Goal: Task Accomplishment & Management: Manage account settings

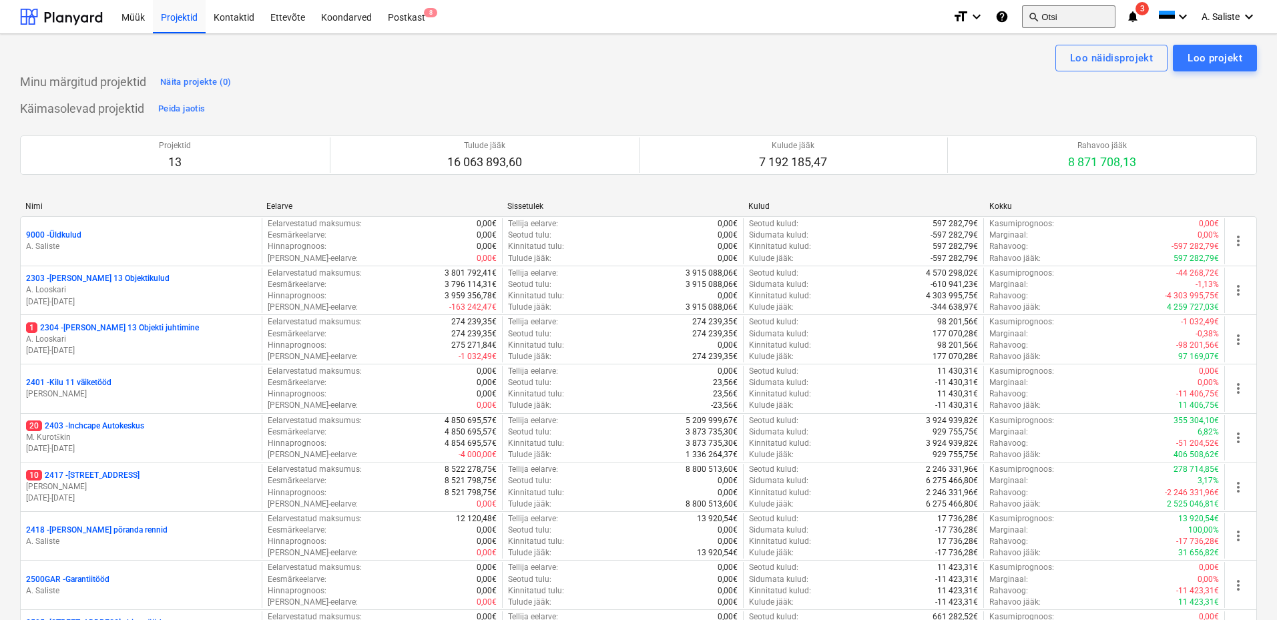
click at [1054, 19] on button "search Otsi" at bounding box center [1068, 16] width 93 height 23
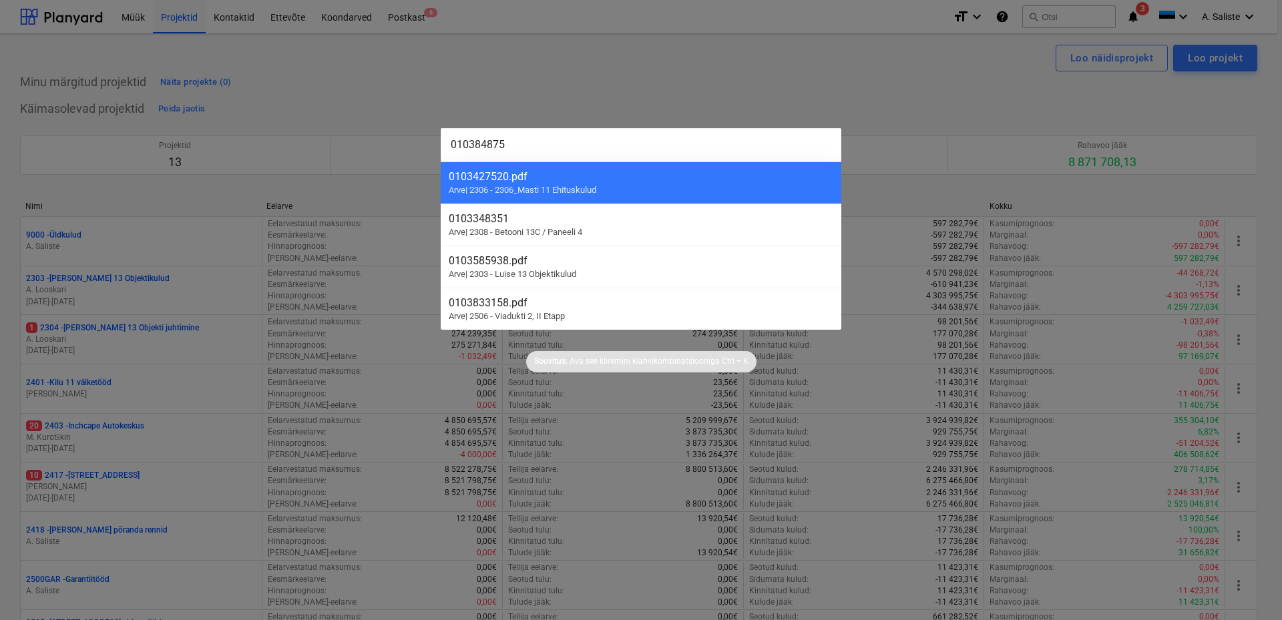
type input "0103848759"
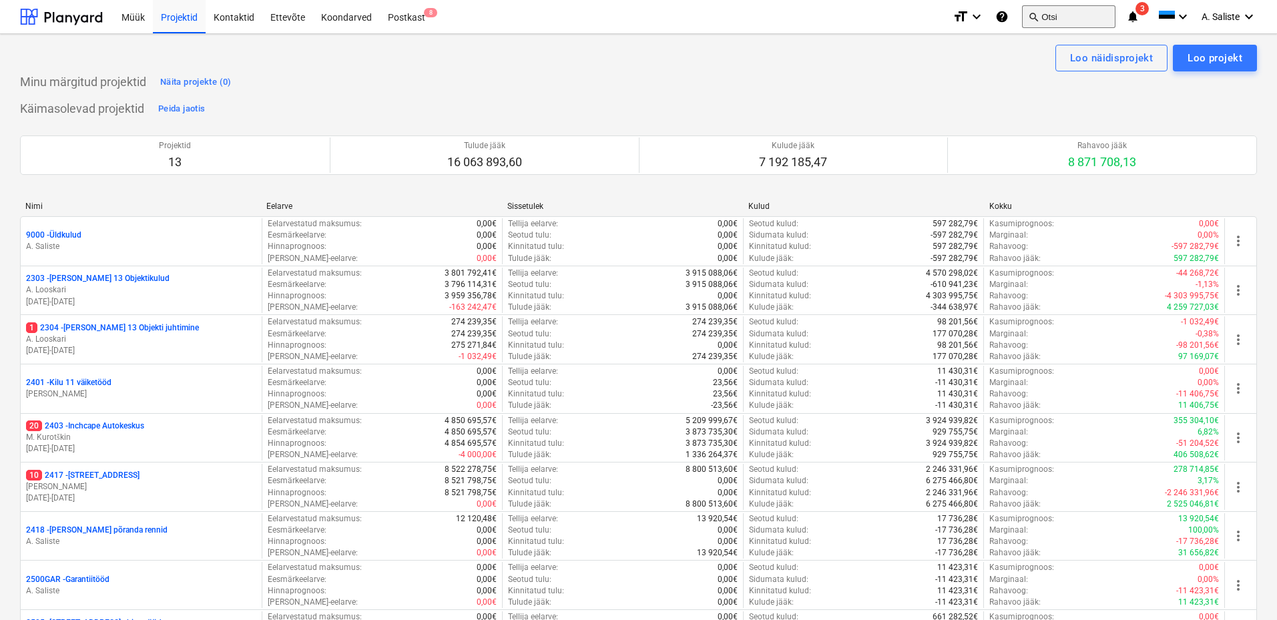
click at [1060, 21] on button "search Otsi" at bounding box center [1068, 16] width 93 height 23
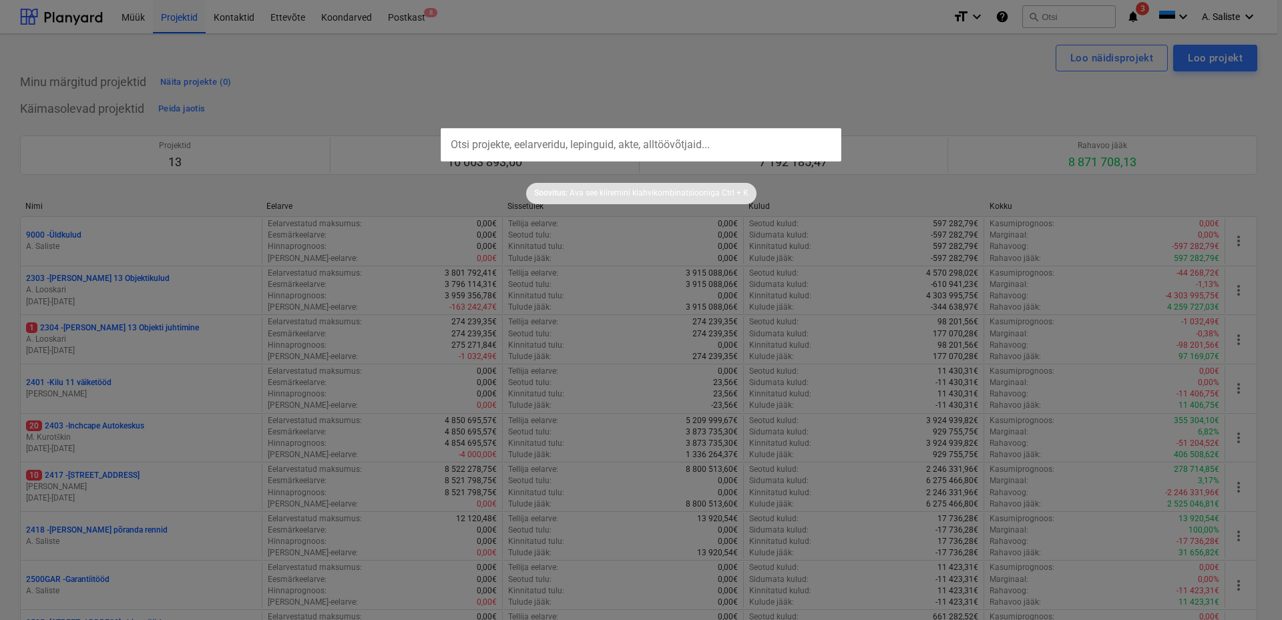
click at [507, 147] on input "text" at bounding box center [641, 144] width 401 height 33
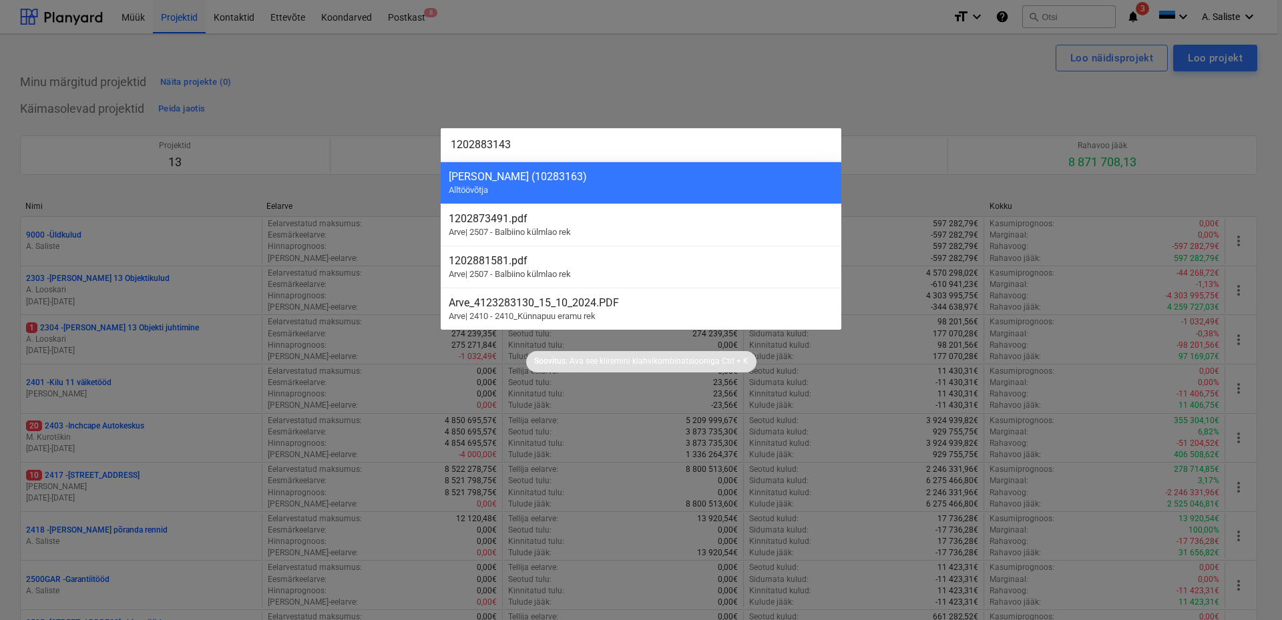
type input "1202883143"
click at [1077, 15] on div at bounding box center [641, 310] width 1282 height 620
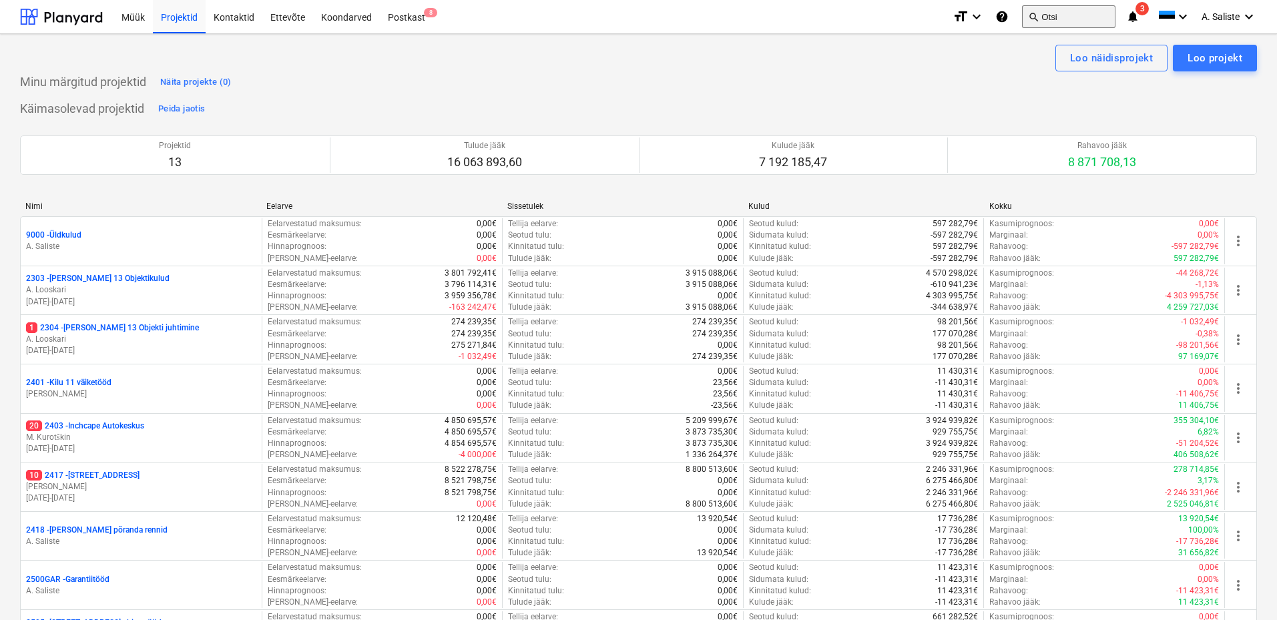
click at [1064, 15] on button "search Otsi" at bounding box center [1068, 16] width 93 height 23
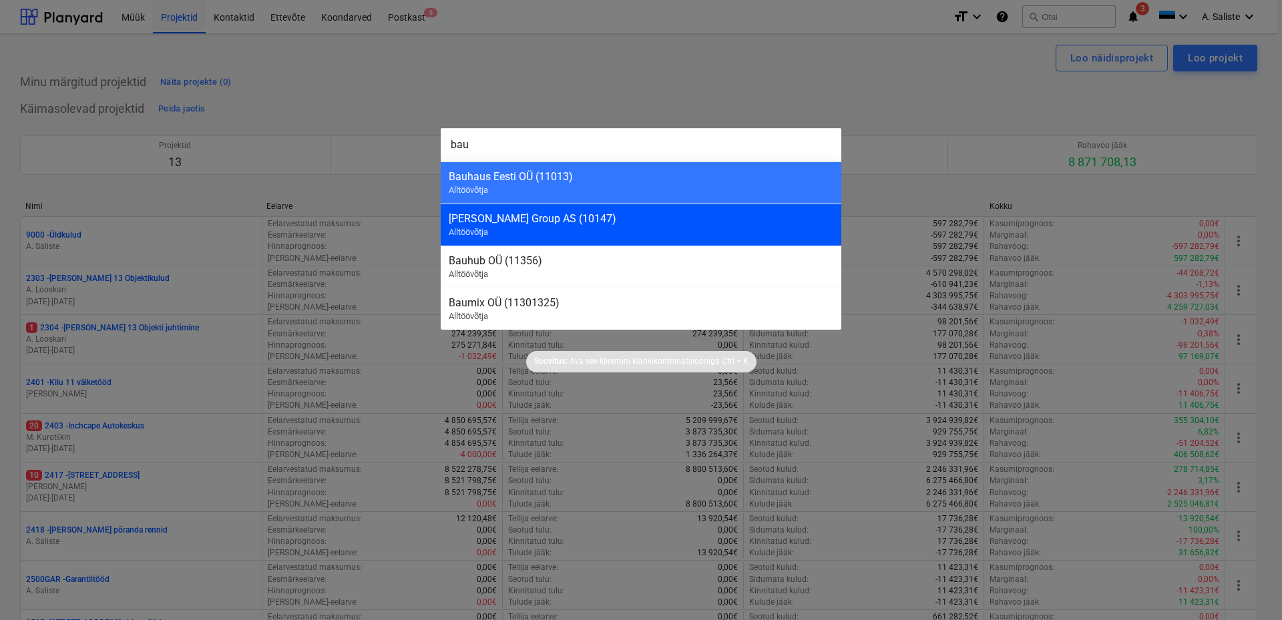
type input "bau"
click at [566, 222] on div "[PERSON_NAME] Group AS (10147)" at bounding box center [641, 218] width 385 height 13
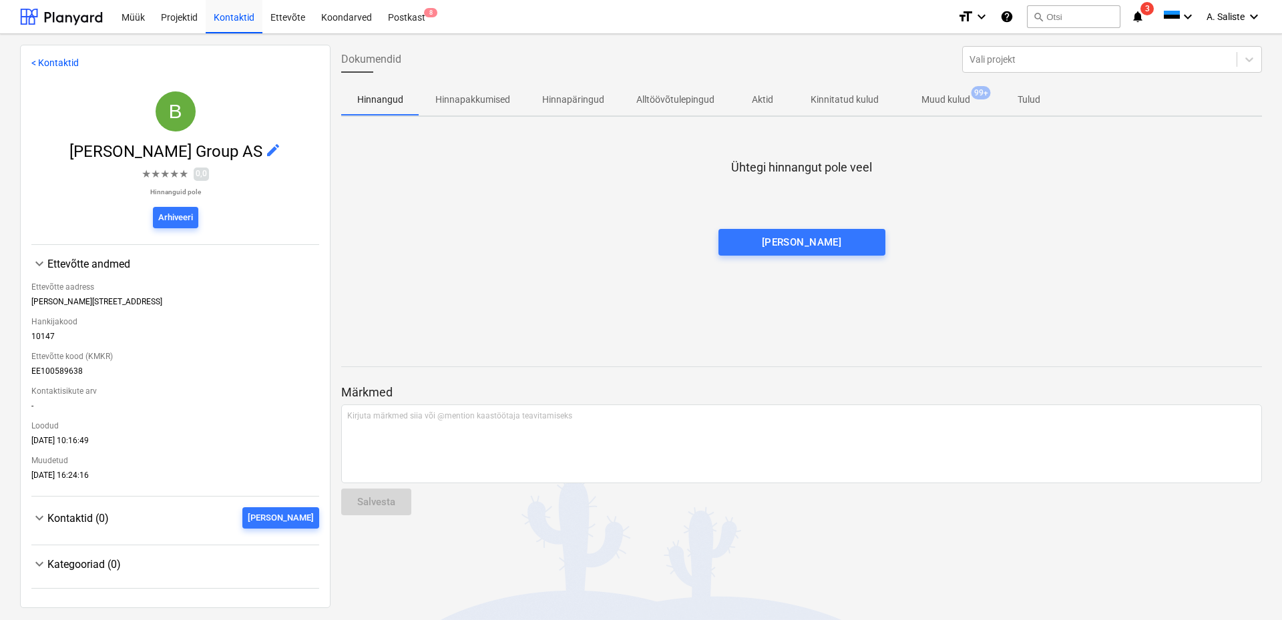
click at [949, 95] on p "Muud kulud" at bounding box center [945, 100] width 49 height 14
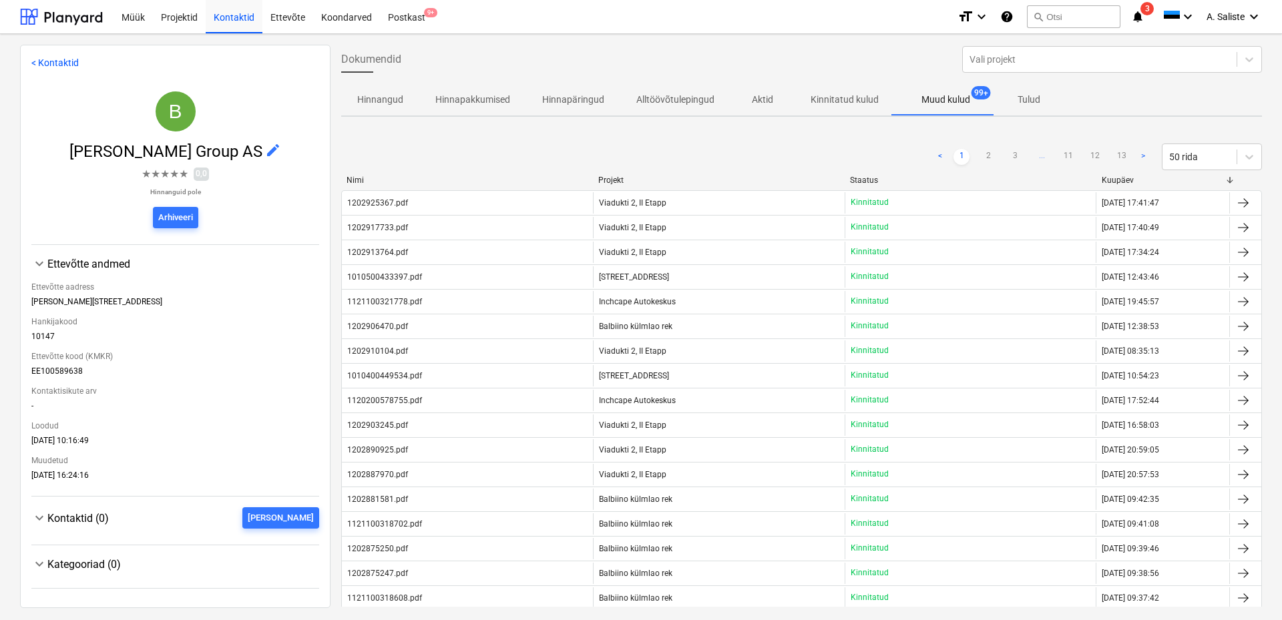
click at [485, 36] on div "< Kontaktid B [PERSON_NAME] Group AS edit ★ ★ ★ ★ ★ 0,0 Hinnanguid pole Arhivee…" at bounding box center [641, 327] width 1282 height 586
click at [415, 19] on div "Postkast 9+" at bounding box center [406, 16] width 53 height 34
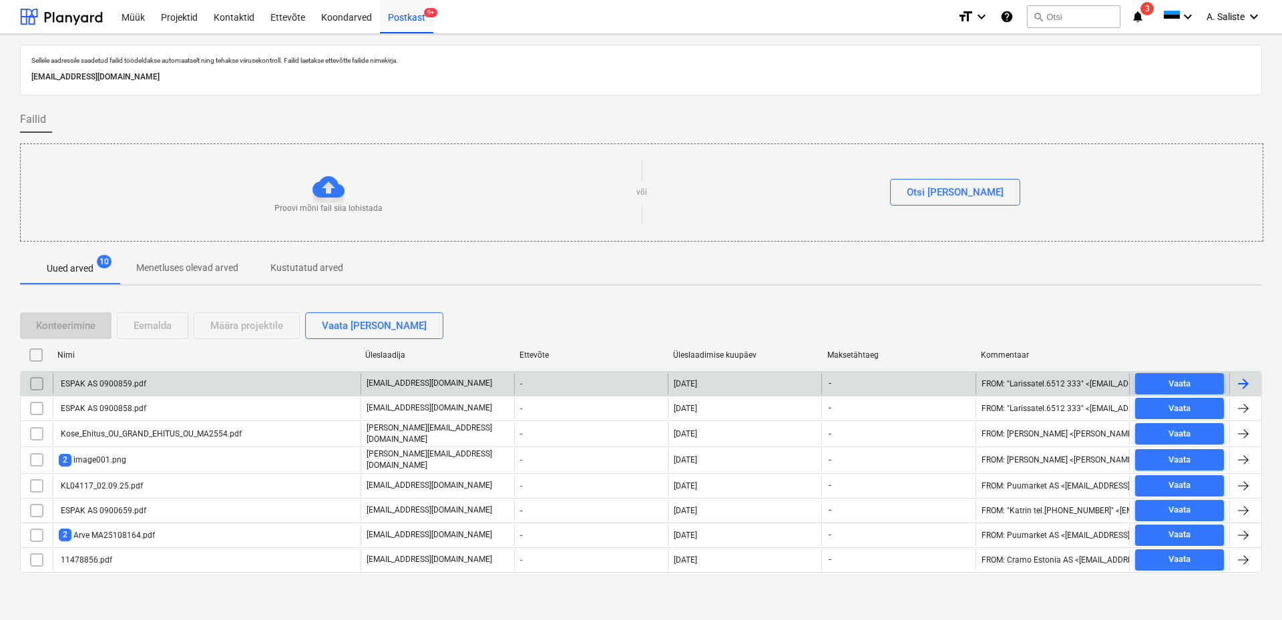
click at [145, 380] on div "ESPAK AS 0900859.pdf" at bounding box center [207, 383] width 308 height 21
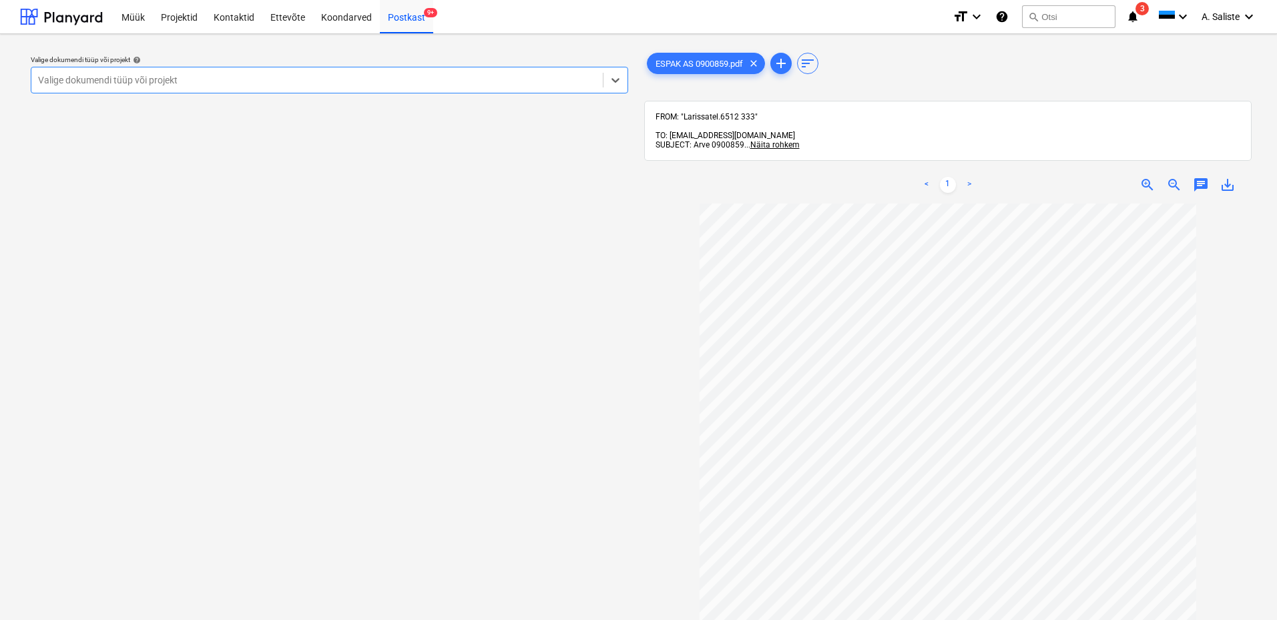
click at [472, 78] on div at bounding box center [317, 79] width 558 height 13
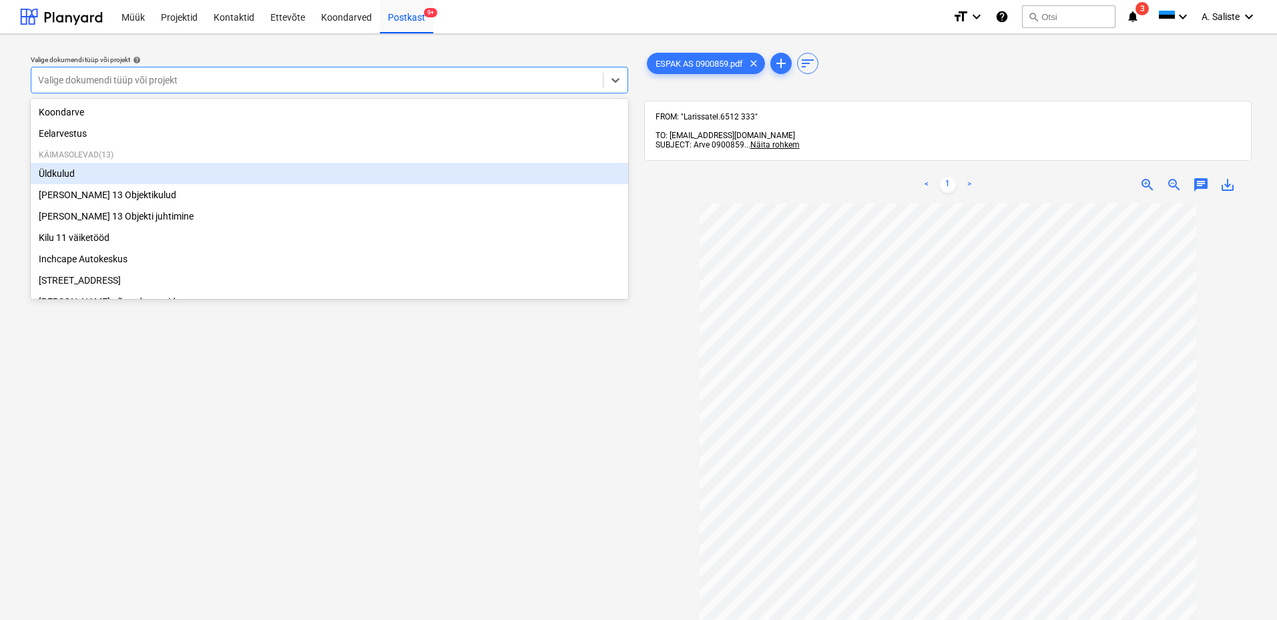
click at [117, 175] on div "Üldkulud" at bounding box center [330, 173] width 598 height 21
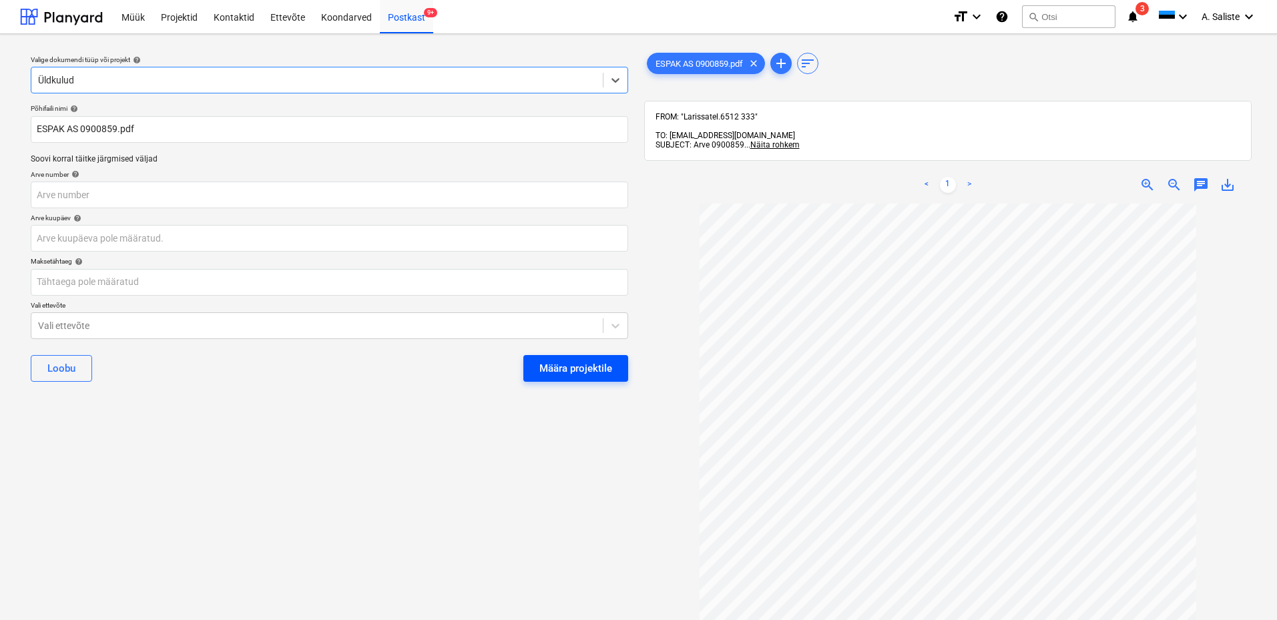
click at [559, 367] on div "Määra projektile" at bounding box center [575, 368] width 73 height 17
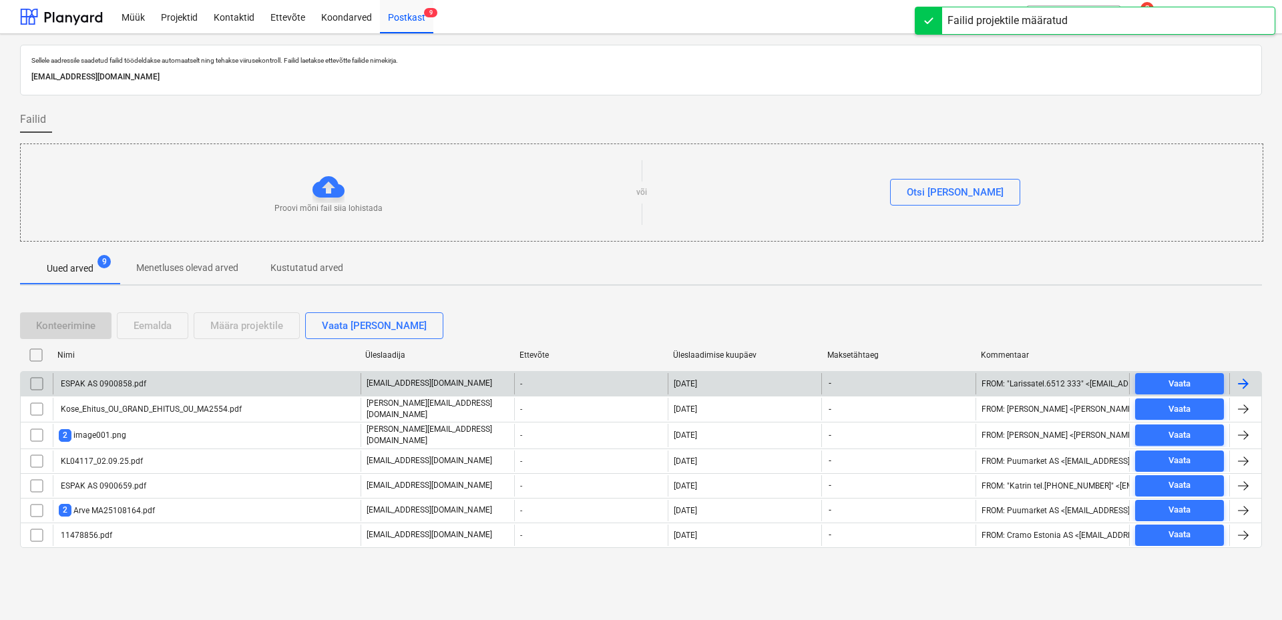
click at [146, 383] on div "ESPAK AS 0900858.pdf" at bounding box center [207, 383] width 308 height 21
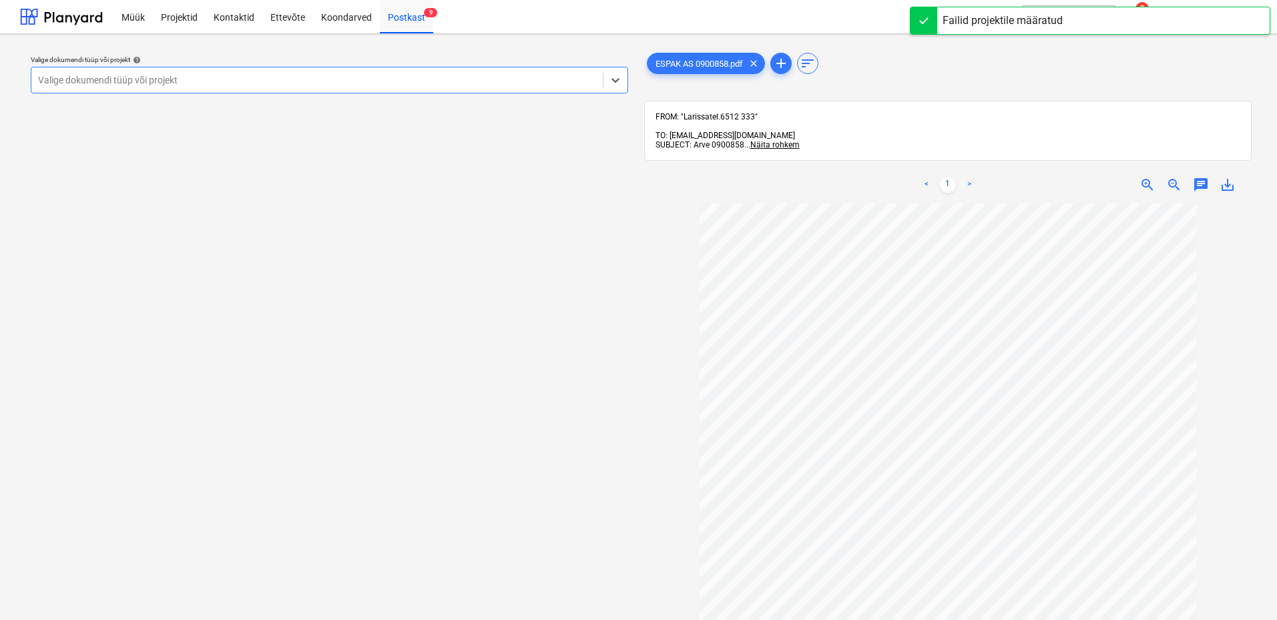
click at [526, 86] on div at bounding box center [317, 79] width 558 height 13
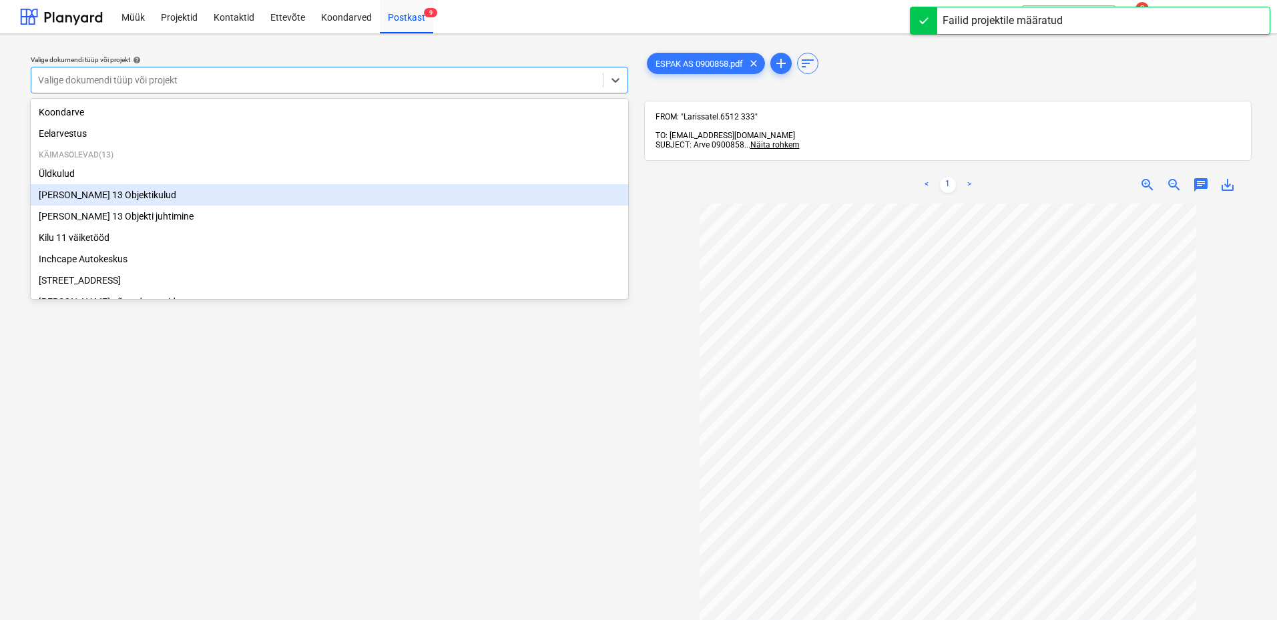
scroll to position [228, 0]
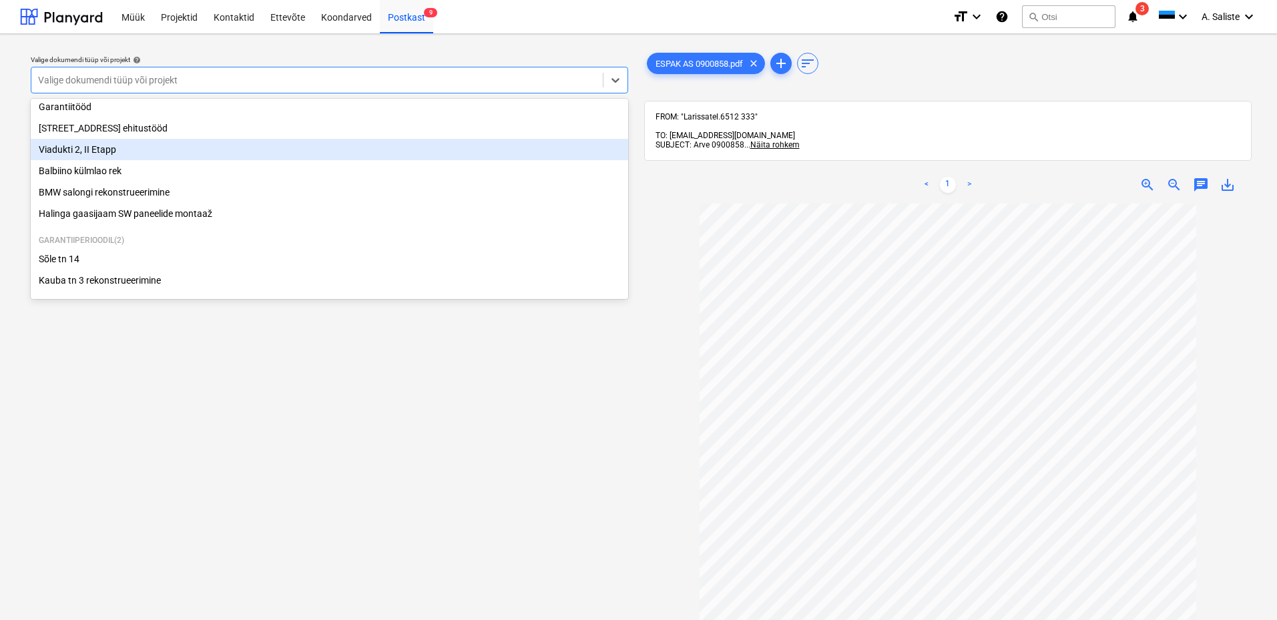
click at [150, 145] on div "Viadukti 2, II Etapp" at bounding box center [330, 149] width 598 height 21
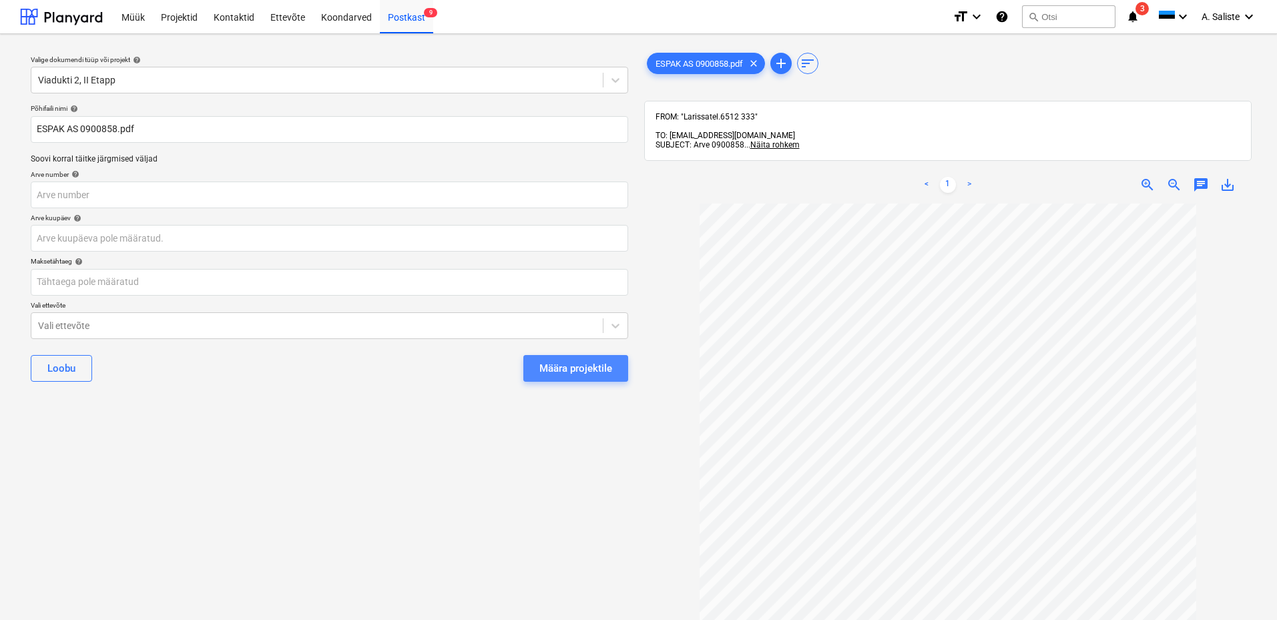
click at [545, 366] on div "Määra projektile" at bounding box center [575, 368] width 73 height 17
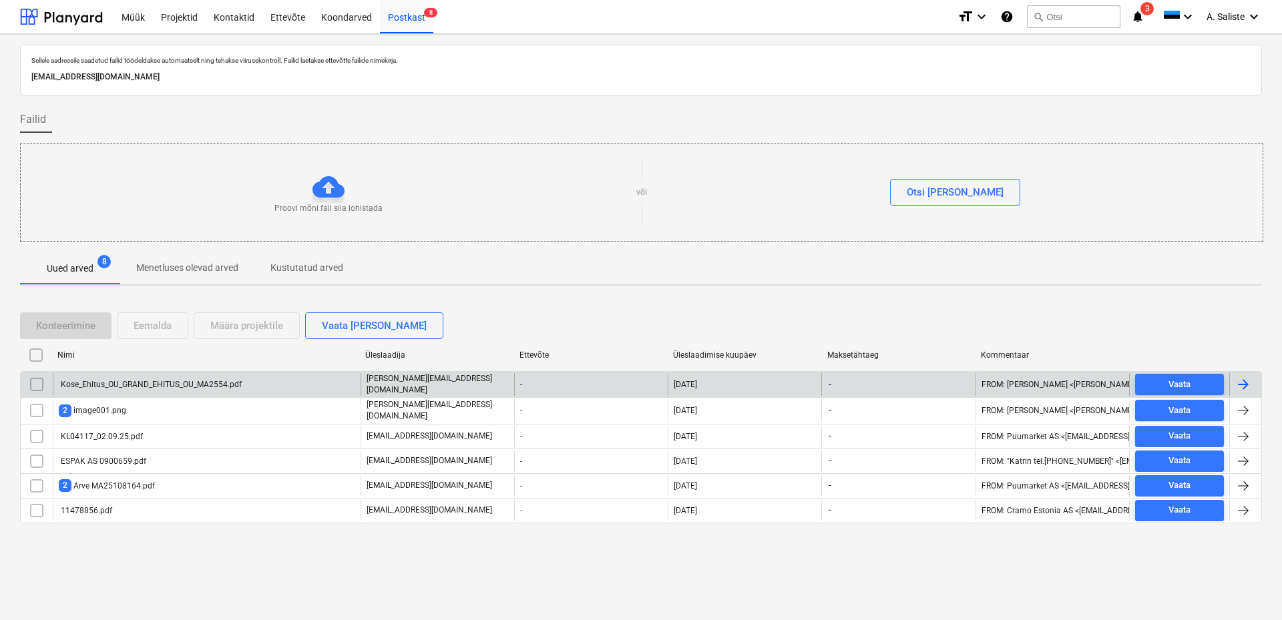
click at [259, 384] on div "Kose_Ehitus_OU_GRAND_EHITUS_OU_MA2554.pdf" at bounding box center [207, 384] width 308 height 23
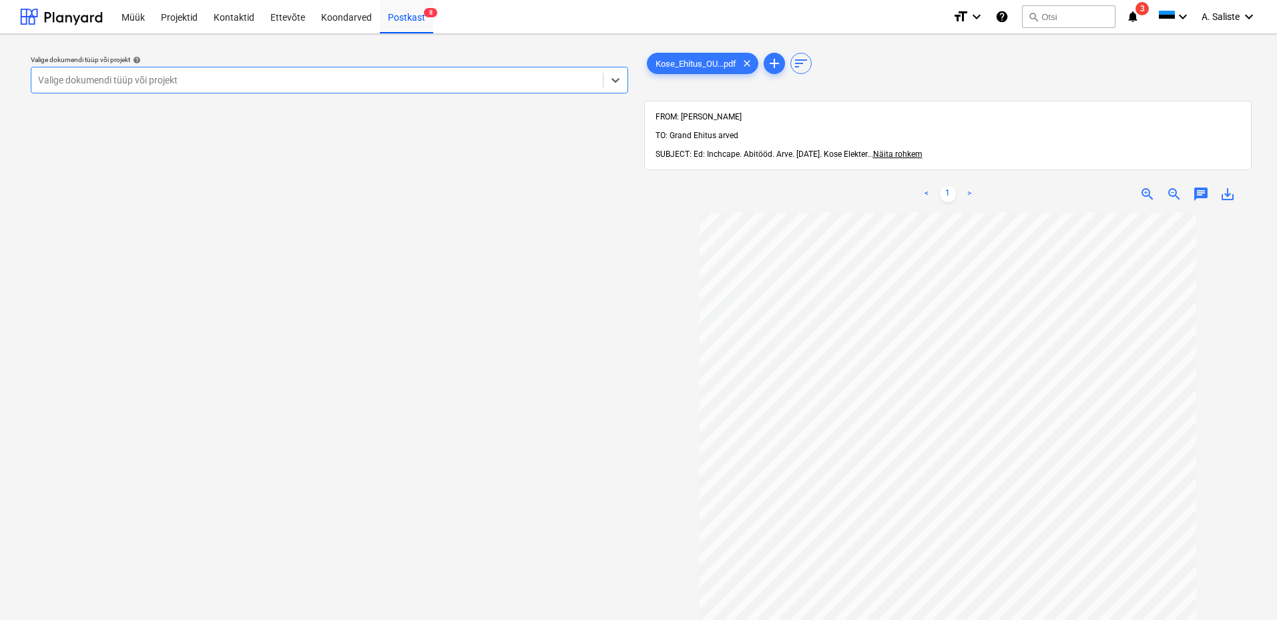
drag, startPoint x: 487, startPoint y: 90, endPoint x: 1642, endPoint y: 176, distance: 1158.2
click at [1277, 176] on html "Müük Projektid Kontaktid Ettevõte Koondarved Postkast 8 format_size keyboard_ar…" at bounding box center [638, 310] width 1277 height 620
click at [477, 77] on div at bounding box center [317, 79] width 558 height 13
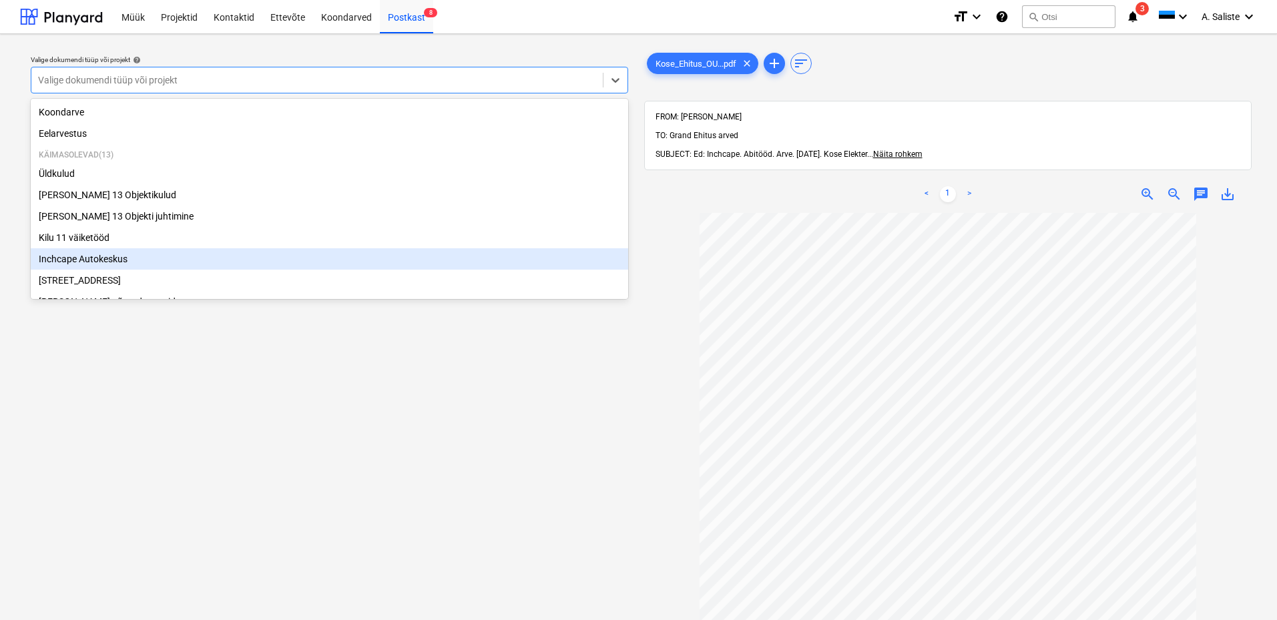
click at [122, 264] on div "Inchcape Autokeskus" at bounding box center [330, 258] width 598 height 21
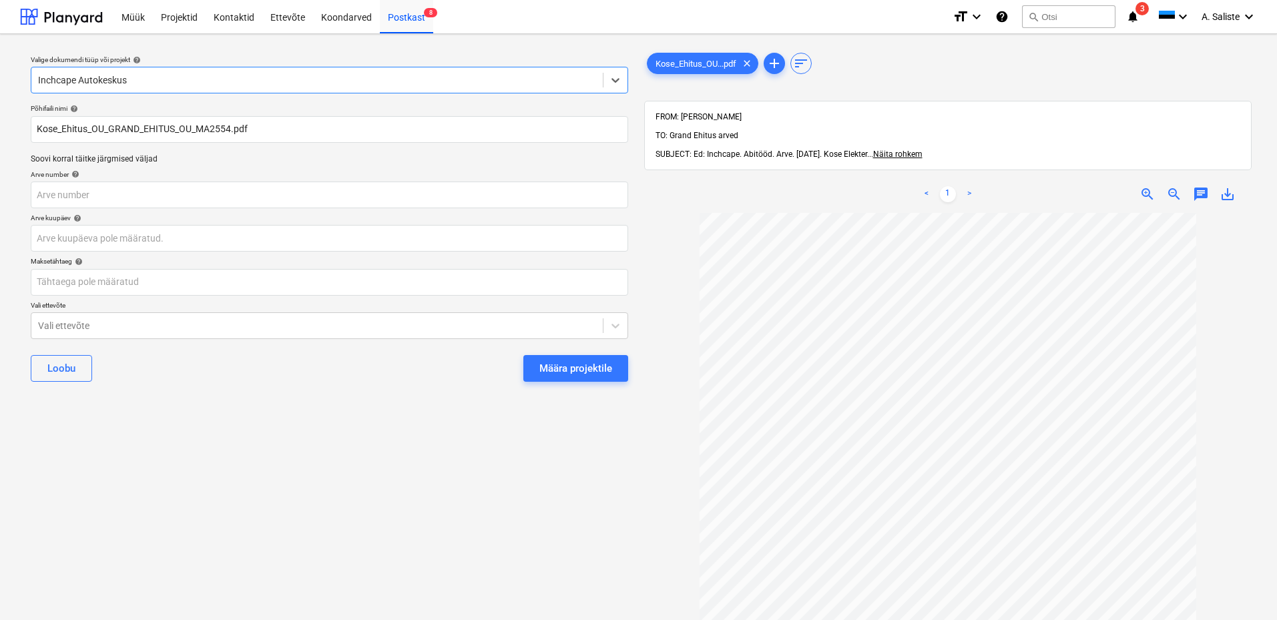
click at [571, 366] on div "Määra projektile" at bounding box center [575, 368] width 73 height 17
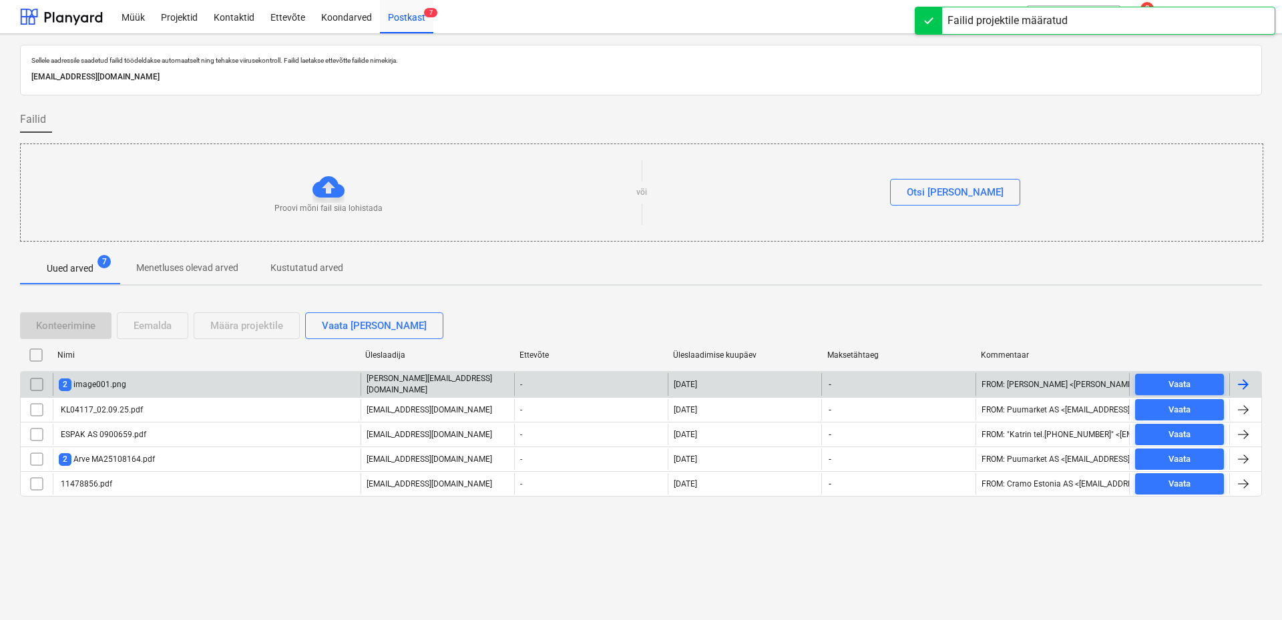
click at [176, 395] on div "2 image001.png [PERSON_NAME][EMAIL_ADDRESS][DOMAIN_NAME] - [DATE] - FROM: [PERS…" at bounding box center [641, 384] width 1242 height 26
click at [178, 390] on div "2 image001.png" at bounding box center [207, 384] width 308 height 23
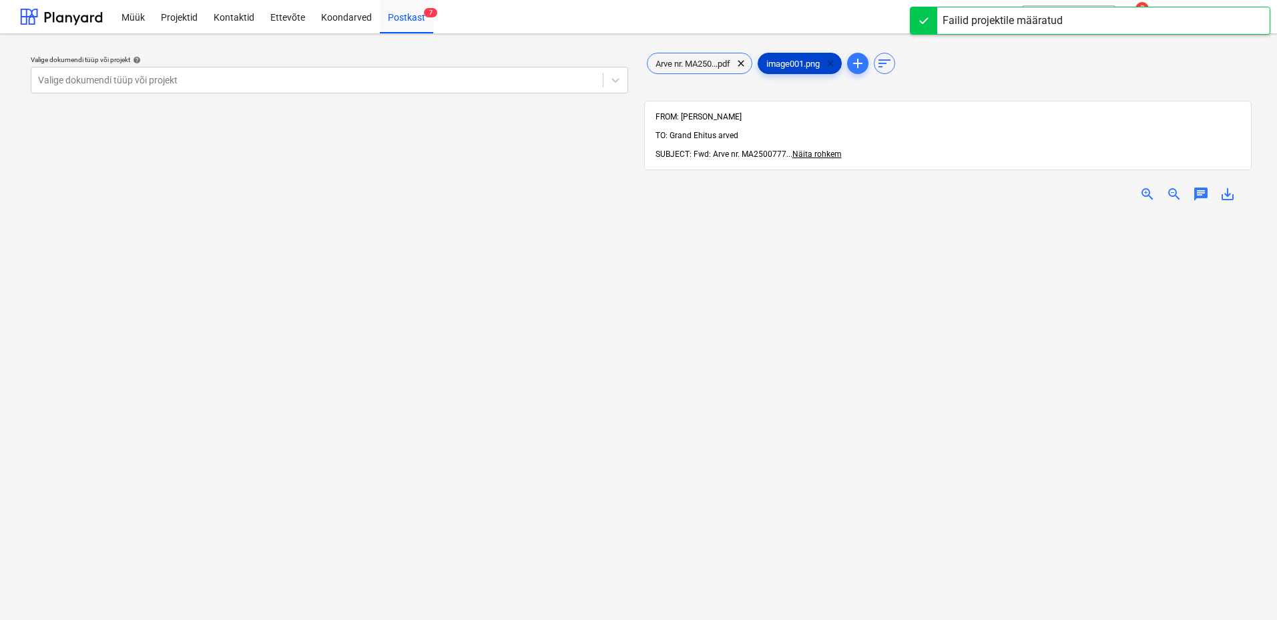
click at [836, 62] on span "clear" at bounding box center [831, 63] width 16 height 16
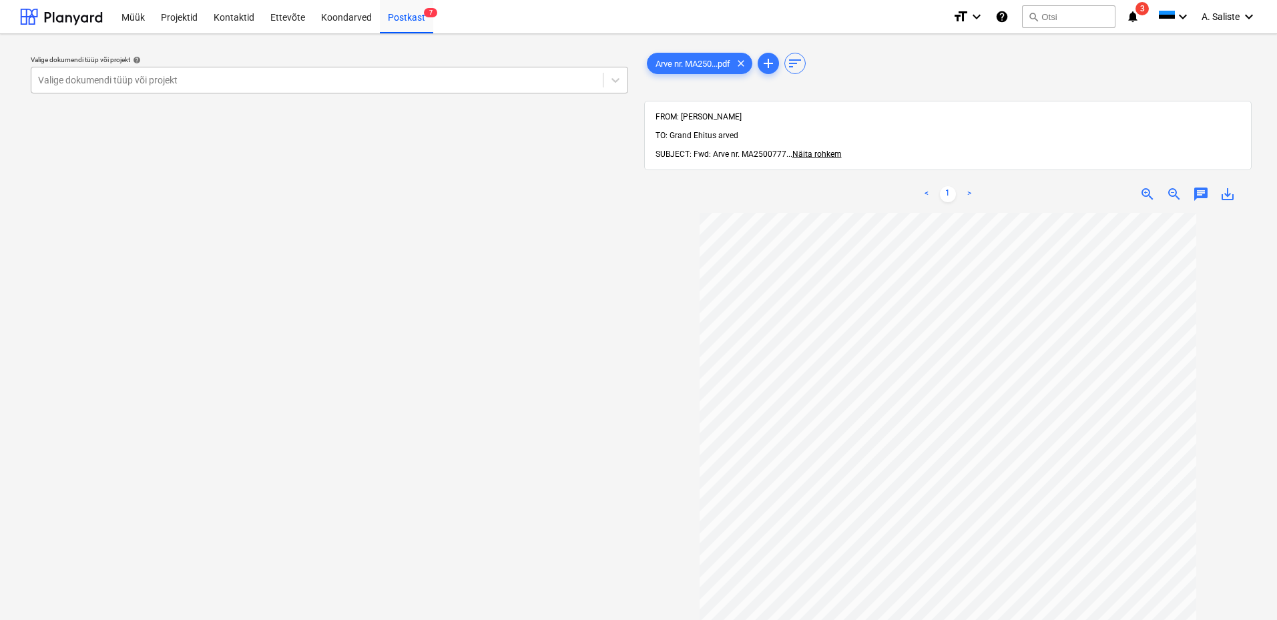
click at [595, 75] on div "Valige dokumendi tüüp või projekt" at bounding box center [317, 80] width 572 height 19
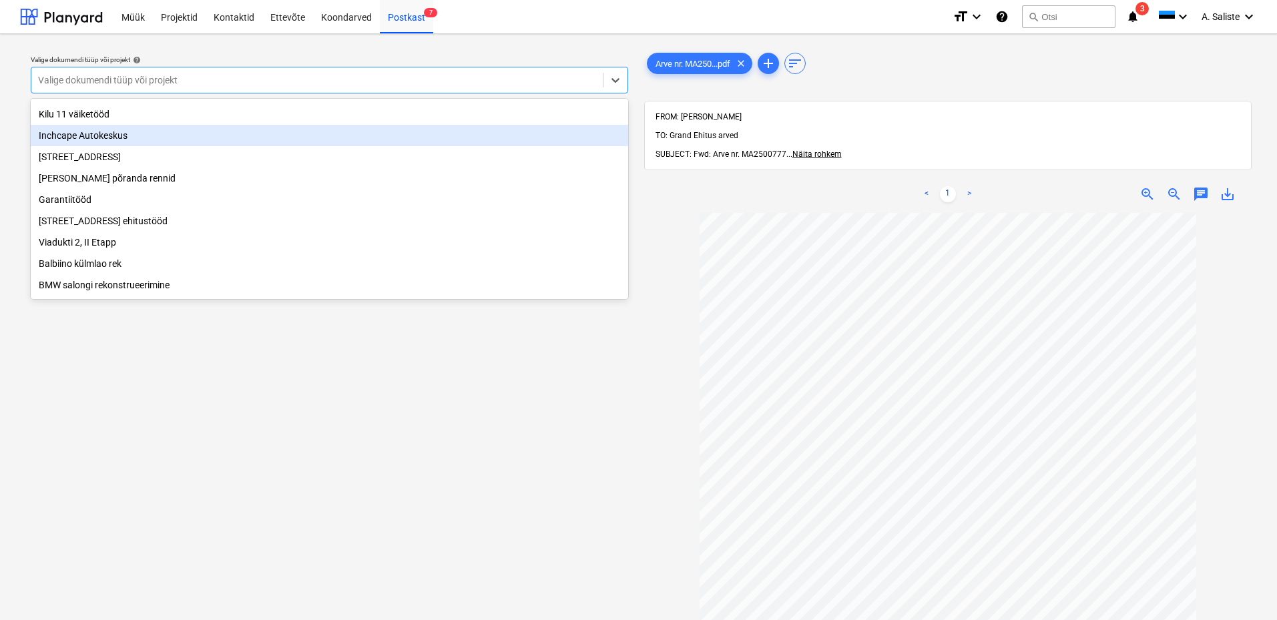
scroll to position [134, 0]
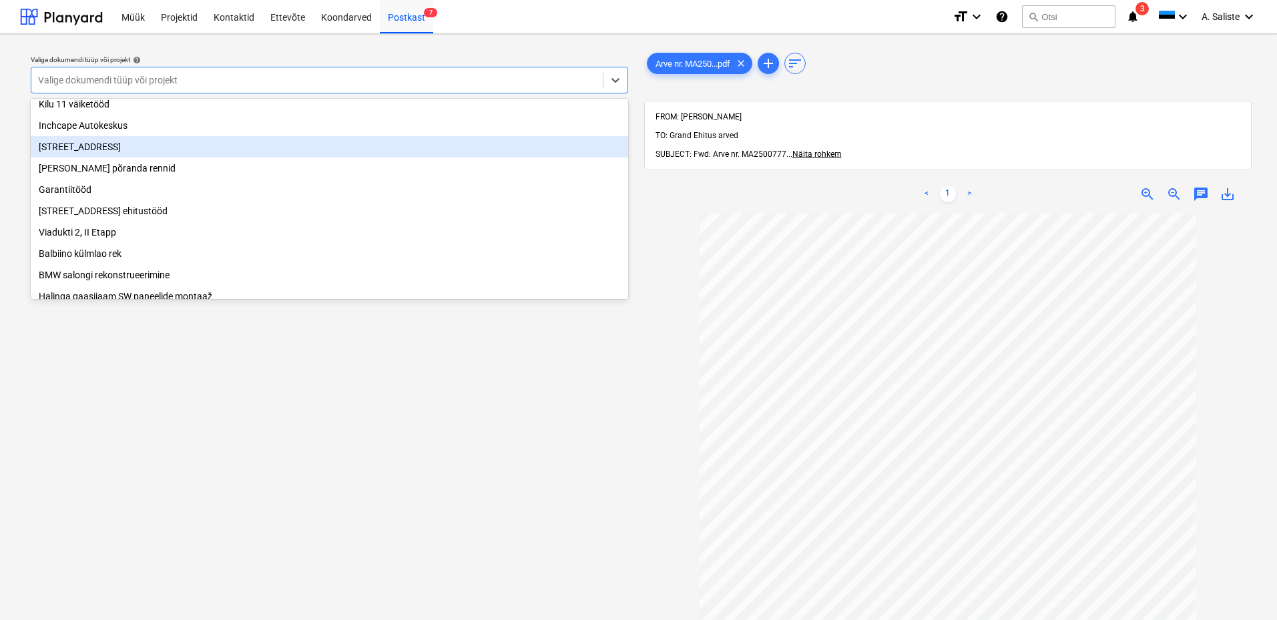
click at [107, 148] on div "[STREET_ADDRESS]" at bounding box center [330, 146] width 598 height 21
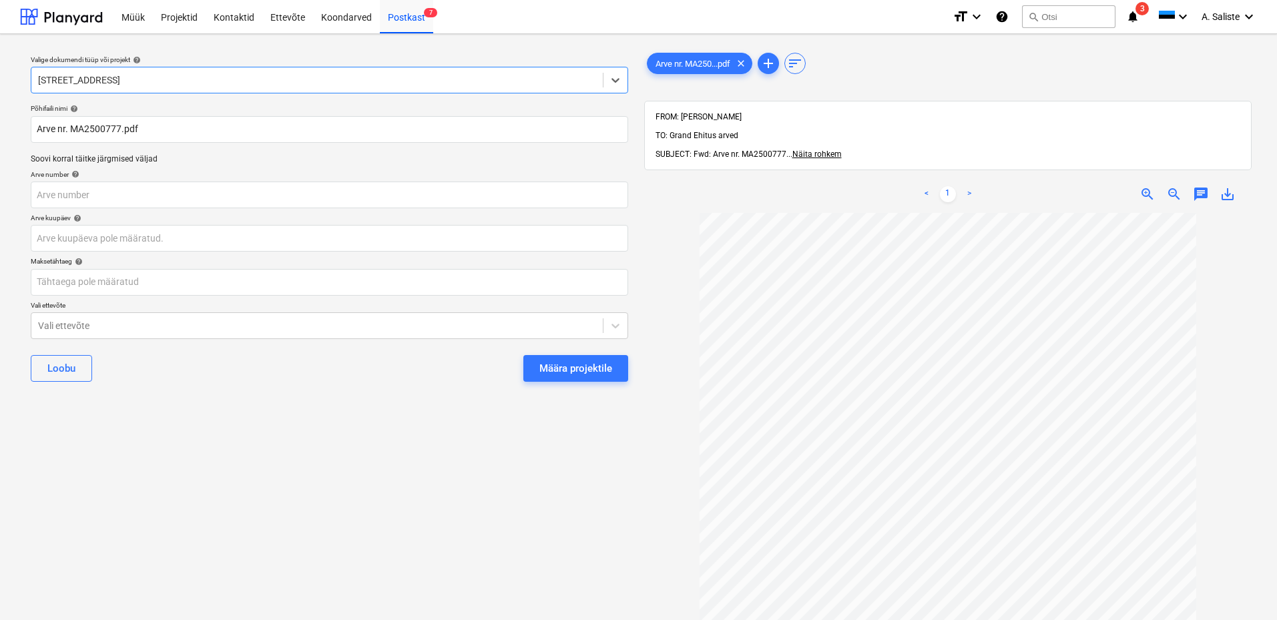
click at [571, 359] on button "Määra projektile" at bounding box center [575, 368] width 105 height 27
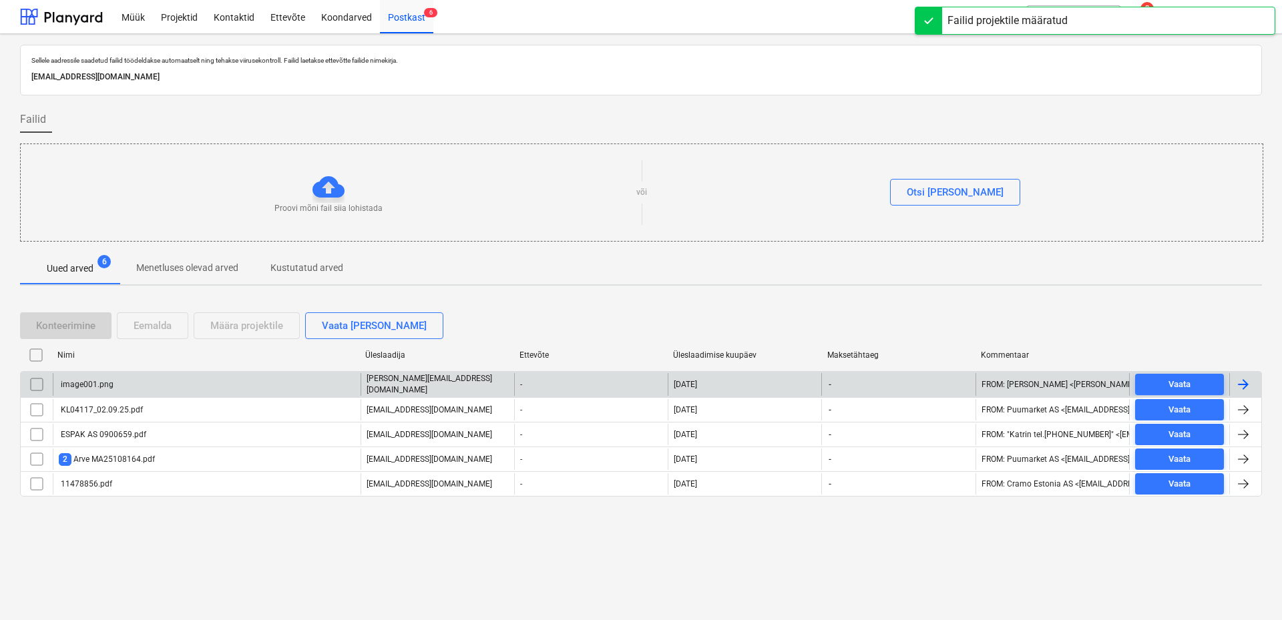
click at [34, 386] on input "checkbox" at bounding box center [36, 384] width 21 height 21
click at [152, 328] on div "Eemalda" at bounding box center [153, 325] width 38 height 17
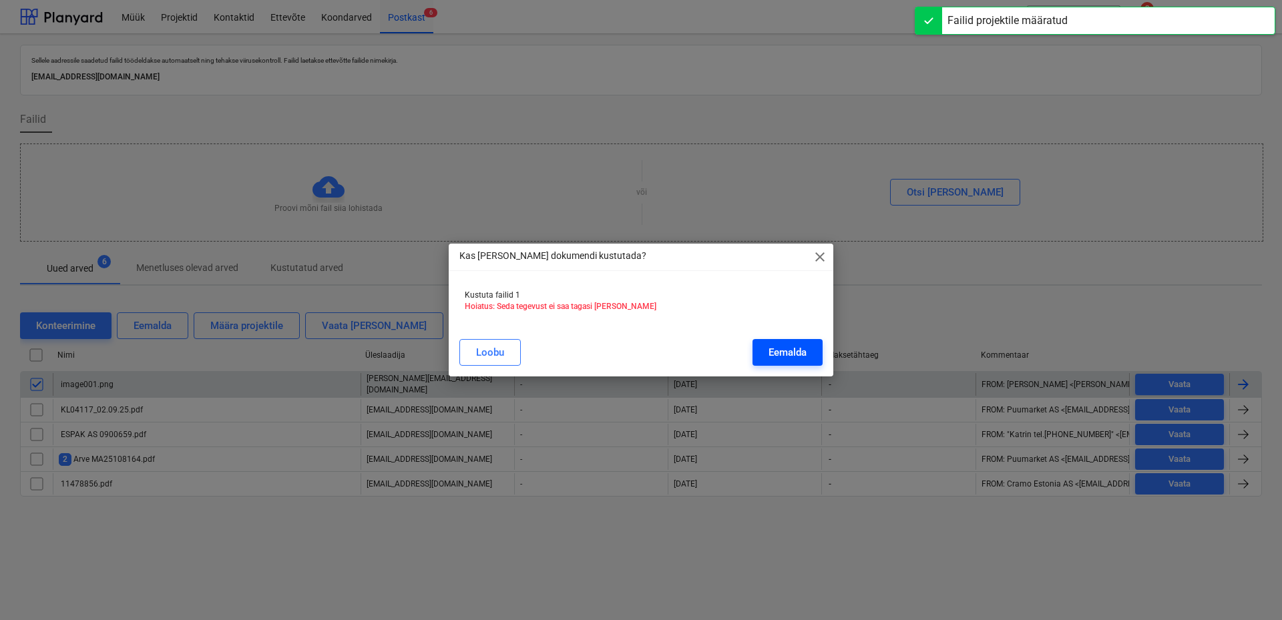
click at [793, 351] on div "Eemalda" at bounding box center [787, 352] width 38 height 17
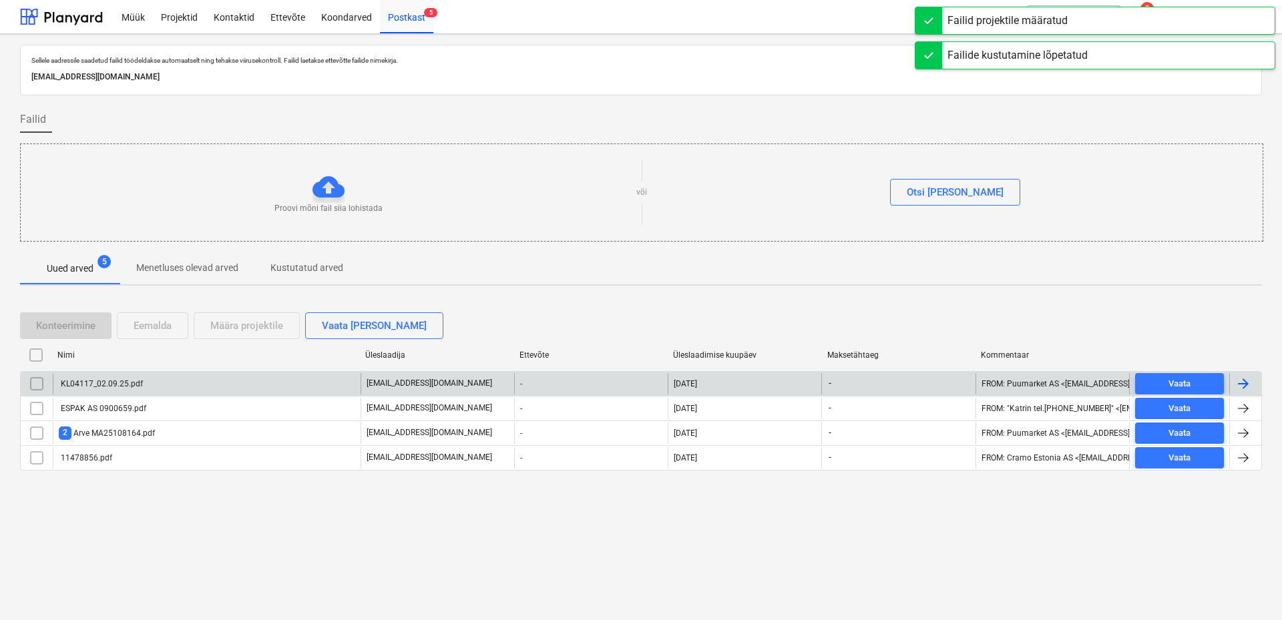
click at [144, 383] on div "KL04117_02.09.25.pdf" at bounding box center [207, 383] width 308 height 21
click at [39, 387] on input "checkbox" at bounding box center [36, 383] width 21 height 21
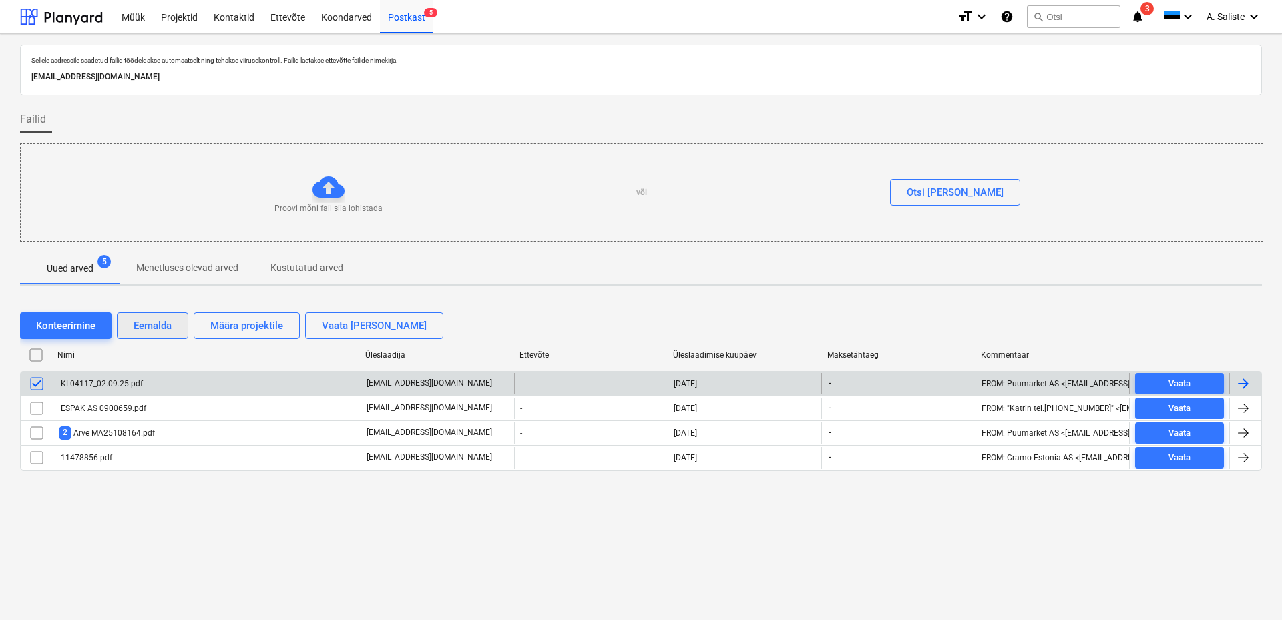
click at [138, 323] on div "Eemalda" at bounding box center [153, 325] width 38 height 17
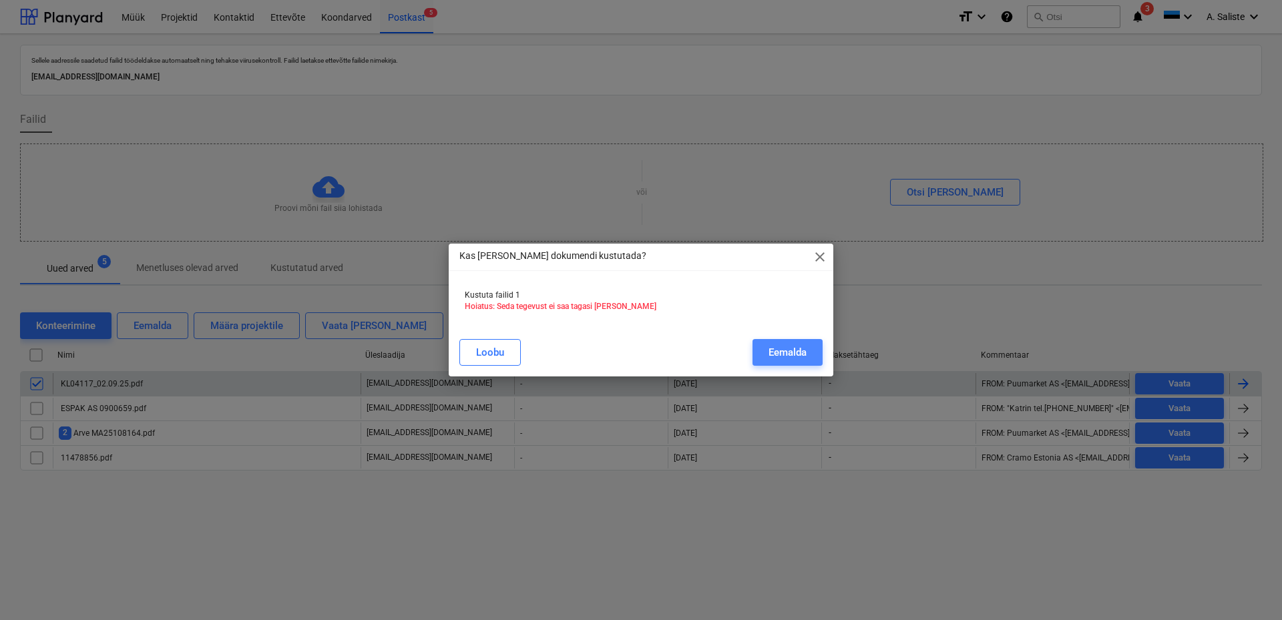
click at [783, 353] on div "Eemalda" at bounding box center [787, 352] width 38 height 17
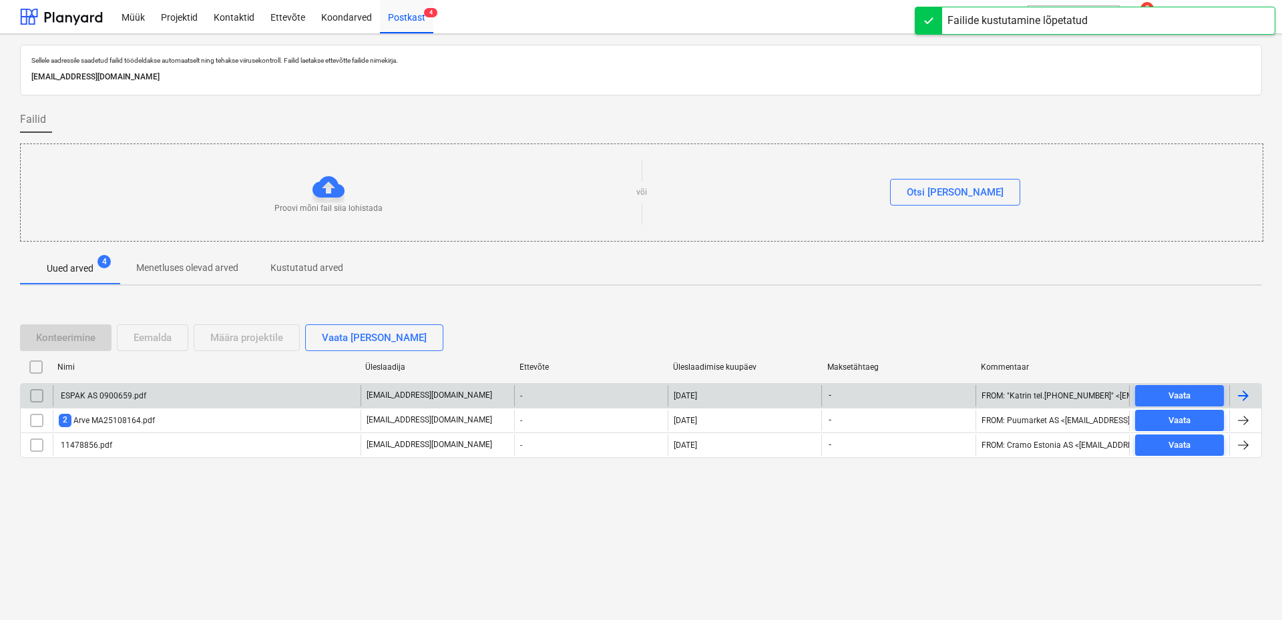
click at [114, 395] on div "ESPAK AS 0900659.pdf" at bounding box center [102, 395] width 87 height 9
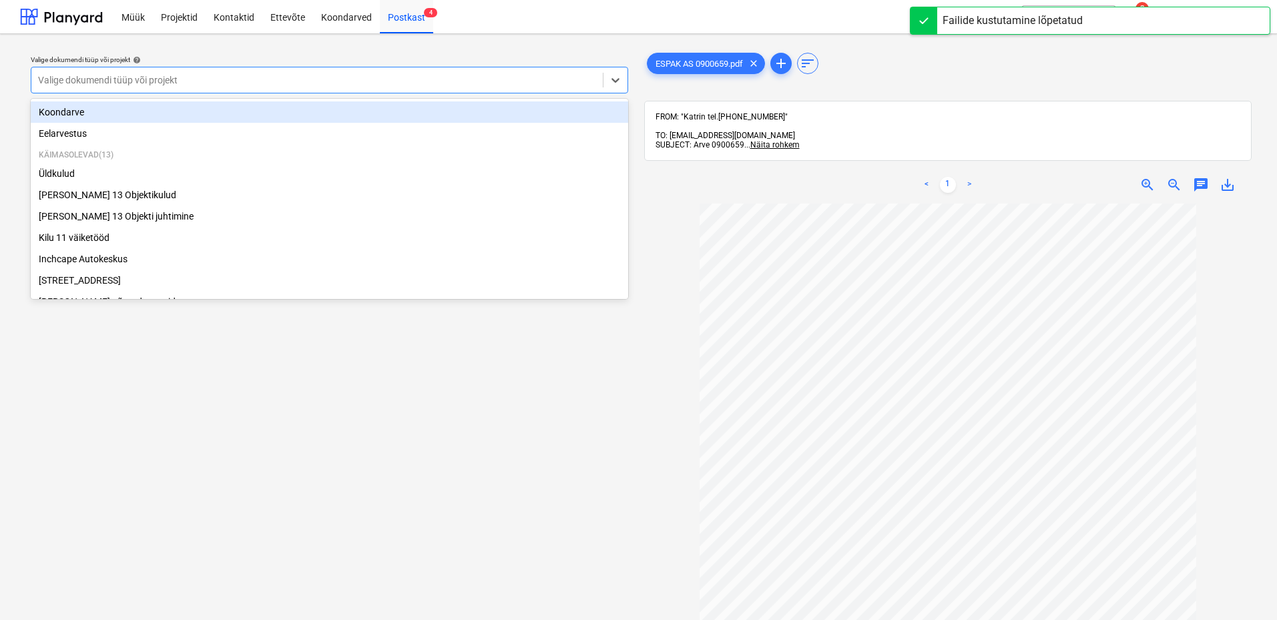
click at [393, 77] on div at bounding box center [317, 79] width 558 height 13
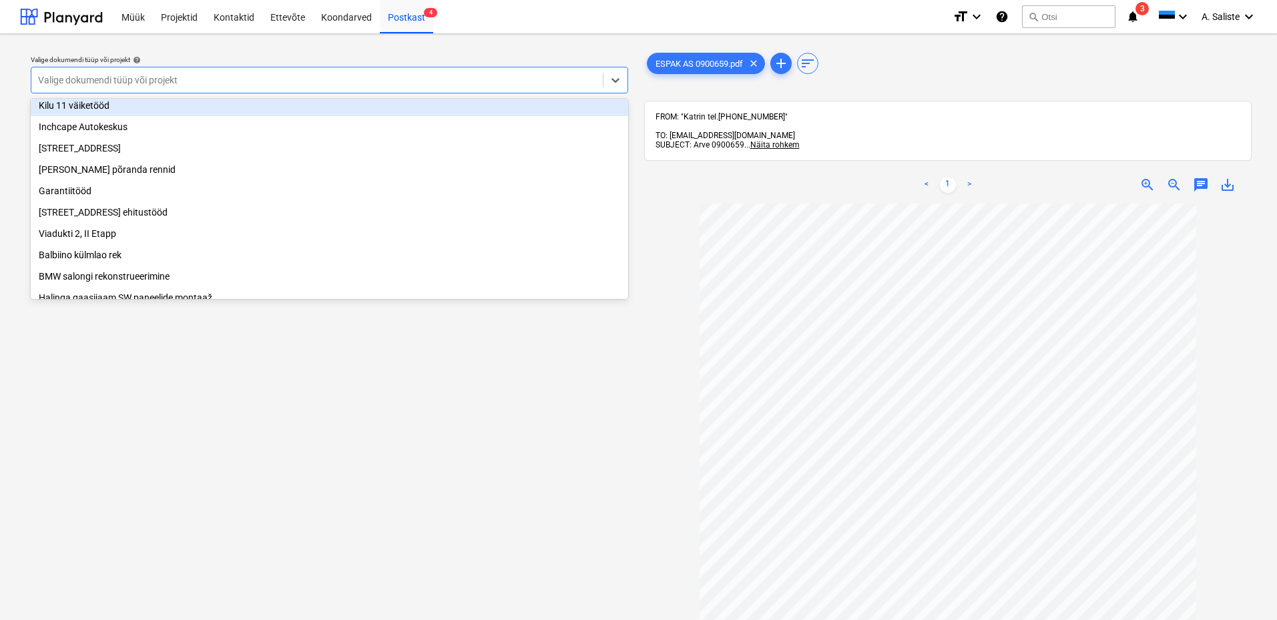
scroll to position [134, 0]
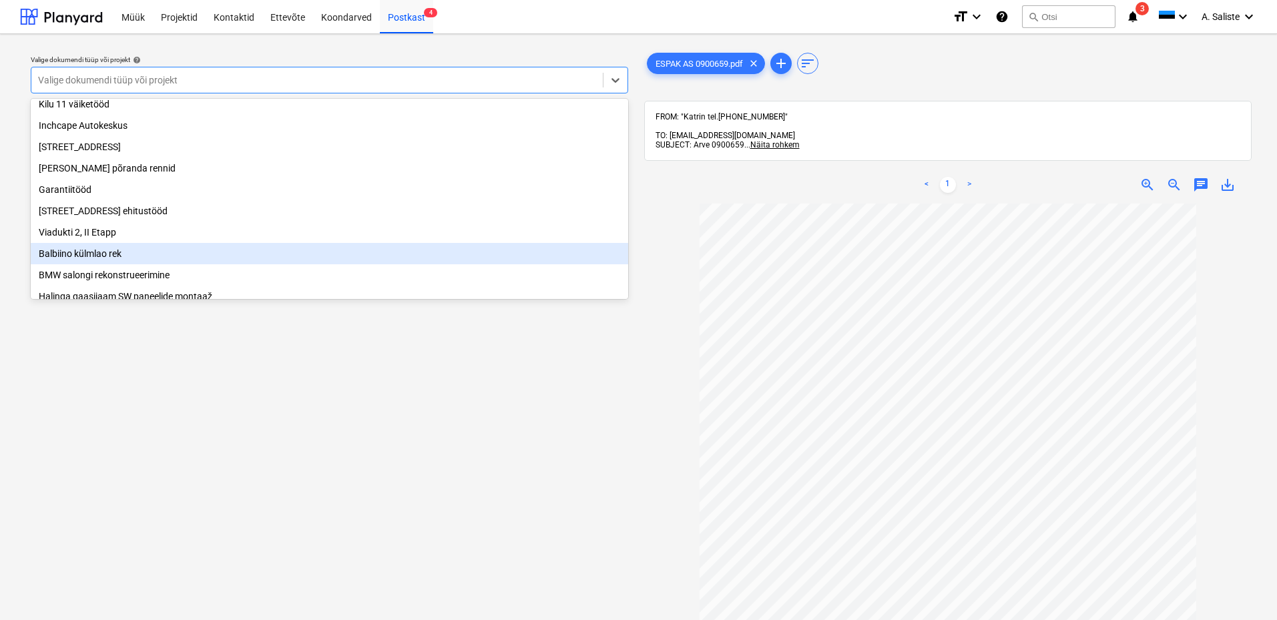
click at [101, 255] on div "Balbiino külmlao rek" at bounding box center [330, 253] width 598 height 21
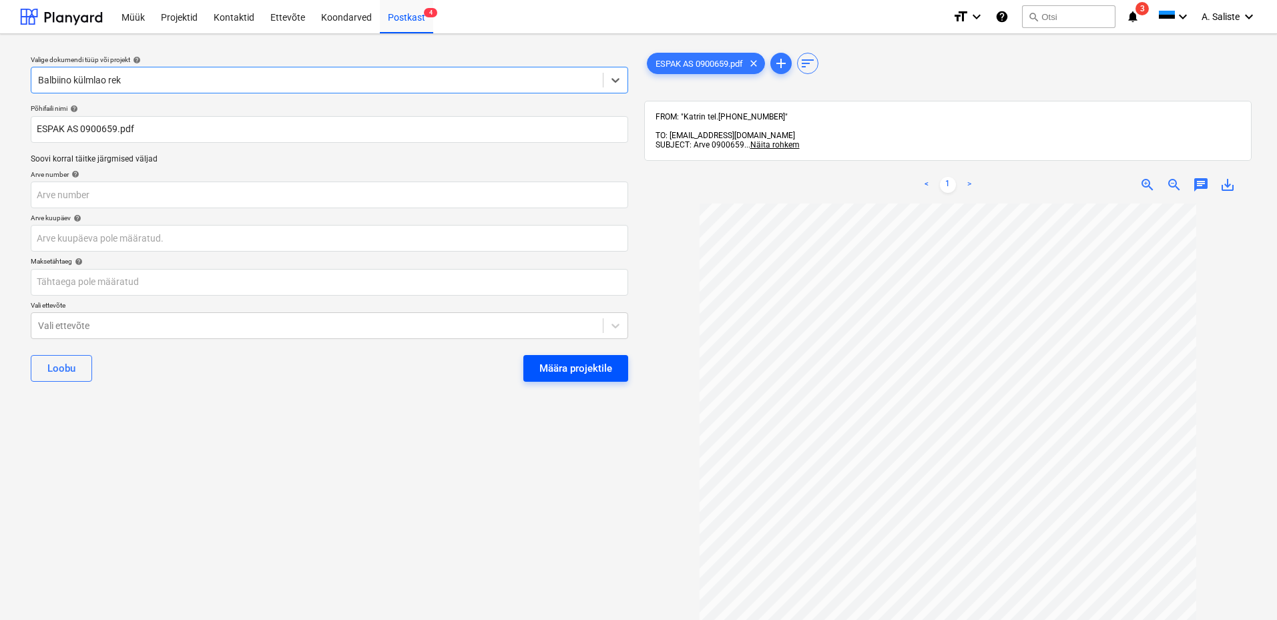
click at [589, 363] on div "Määra projektile" at bounding box center [575, 368] width 73 height 17
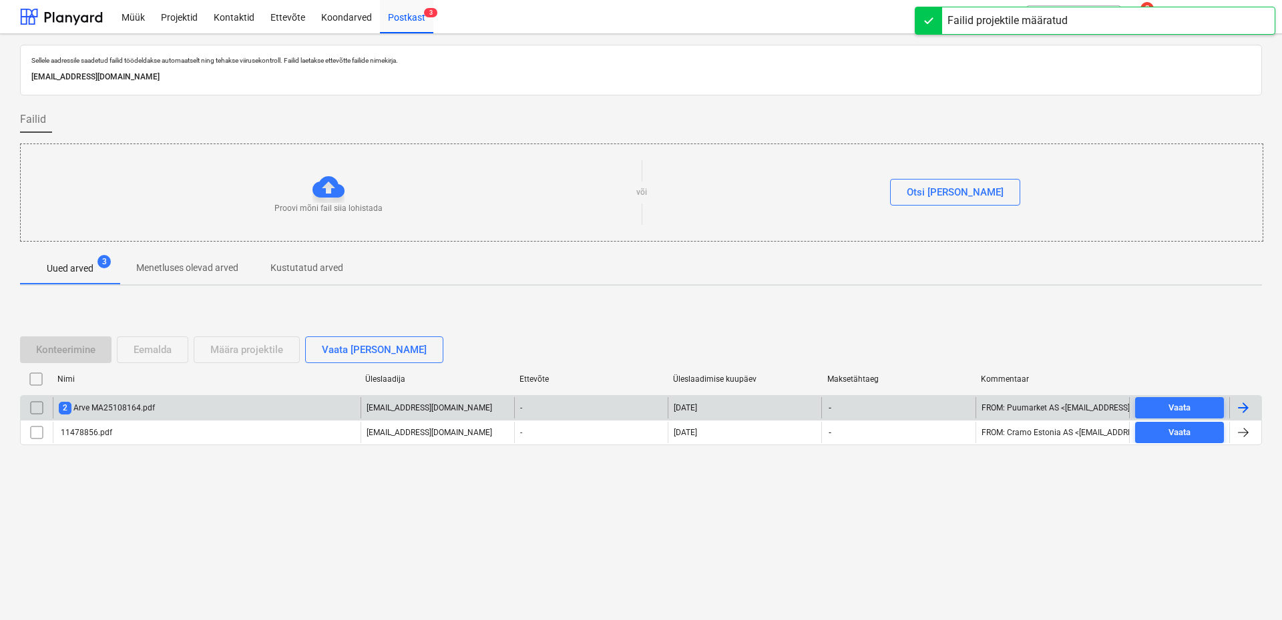
click at [120, 409] on div "2 Arve MA25108164.pdf" at bounding box center [107, 408] width 96 height 13
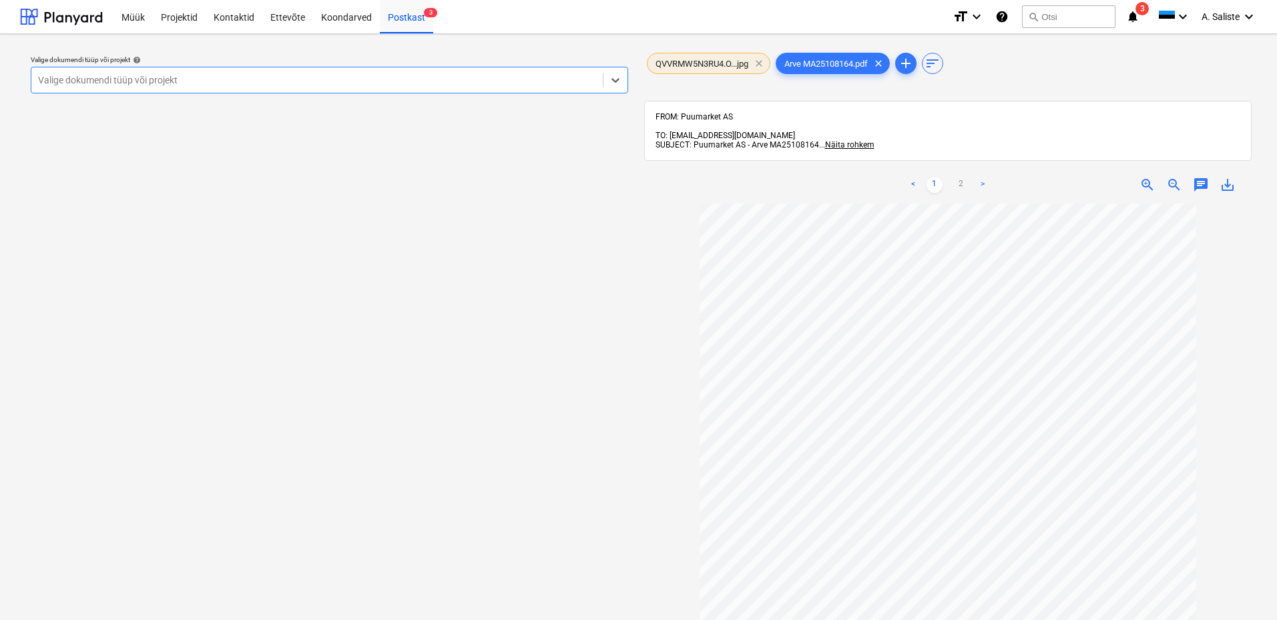
click at [760, 59] on span "clear" at bounding box center [759, 63] width 16 height 16
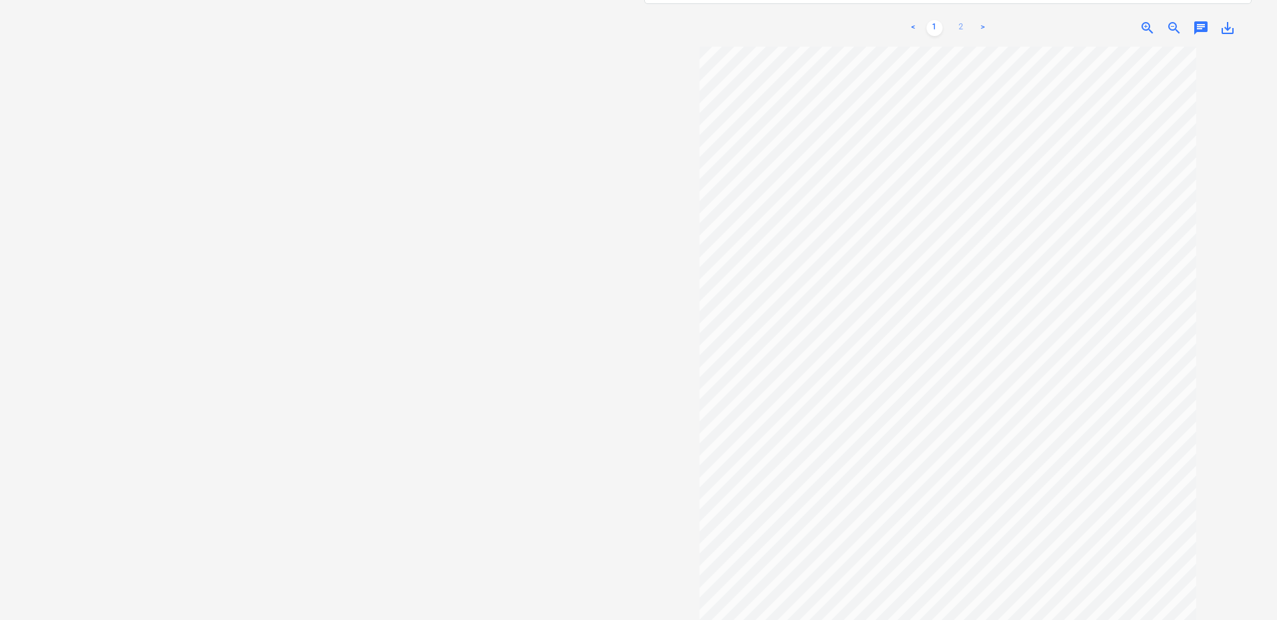
click at [959, 20] on link "2" at bounding box center [961, 28] width 16 height 16
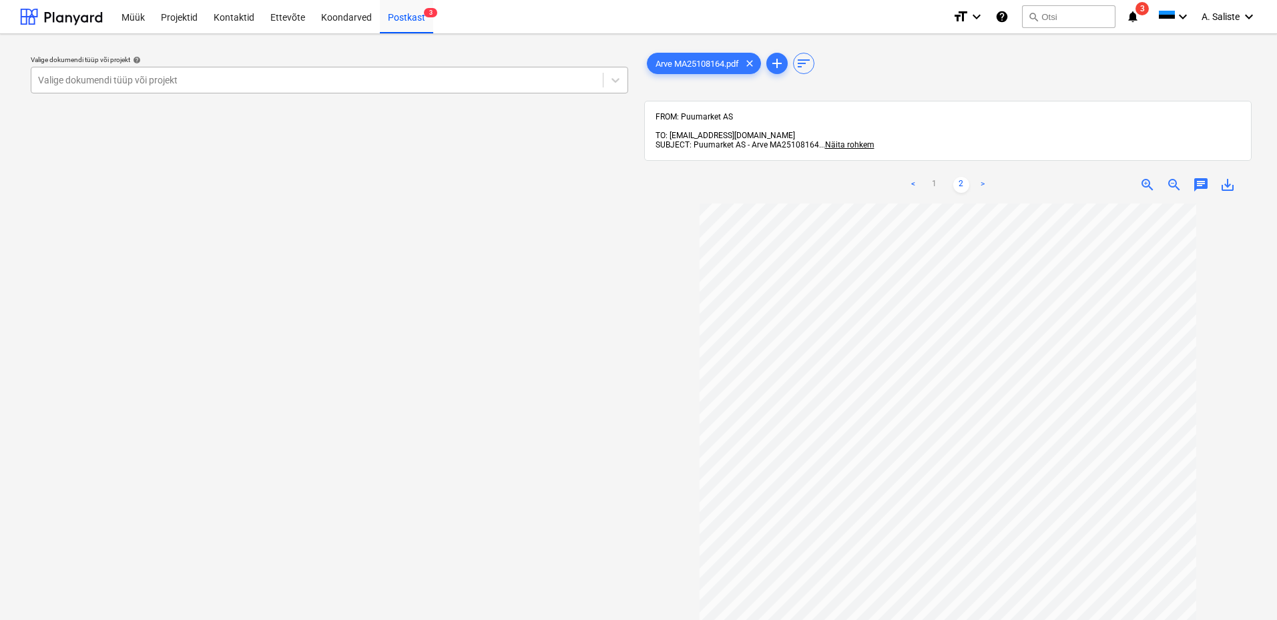
drag, startPoint x: 523, startPoint y: 81, endPoint x: 511, endPoint y: 84, distance: 11.8
click at [515, 83] on div at bounding box center [317, 79] width 558 height 13
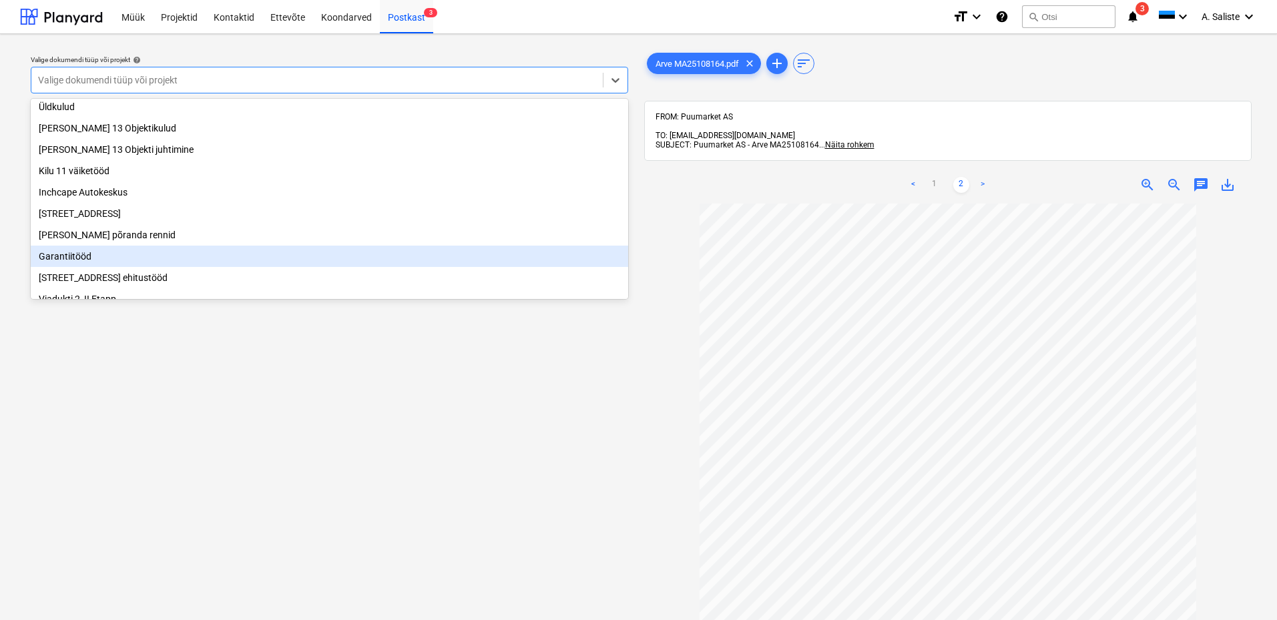
scroll to position [134, 0]
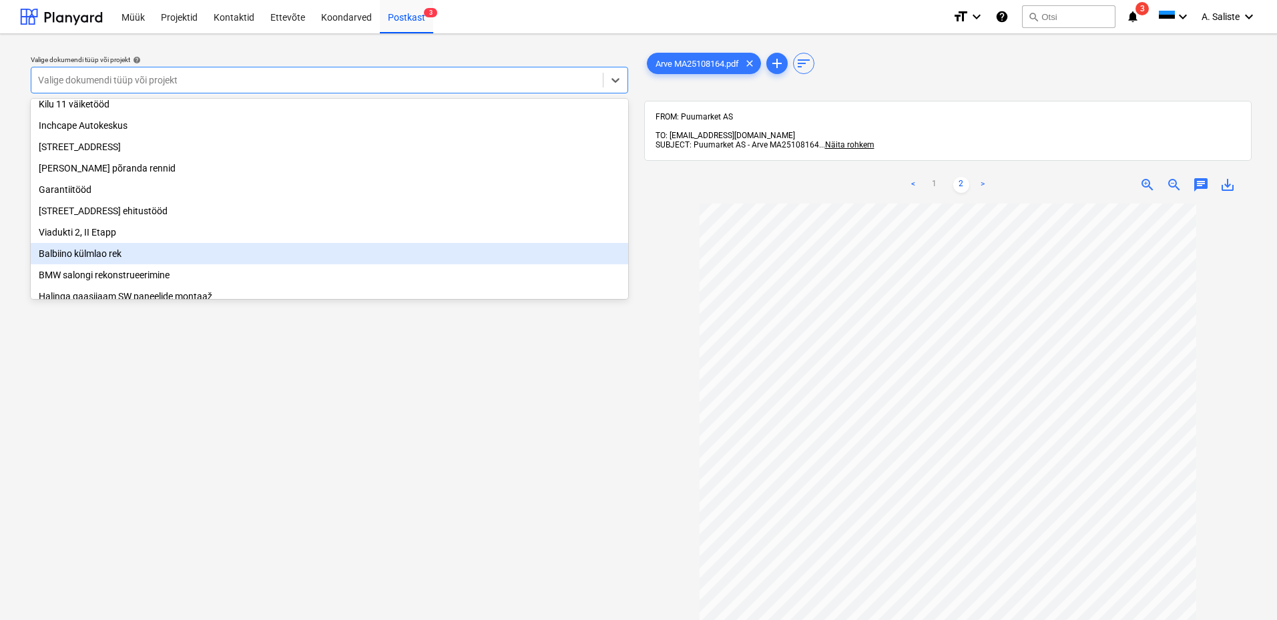
click at [88, 260] on div "Balbiino külmlao rek" at bounding box center [330, 253] width 598 height 21
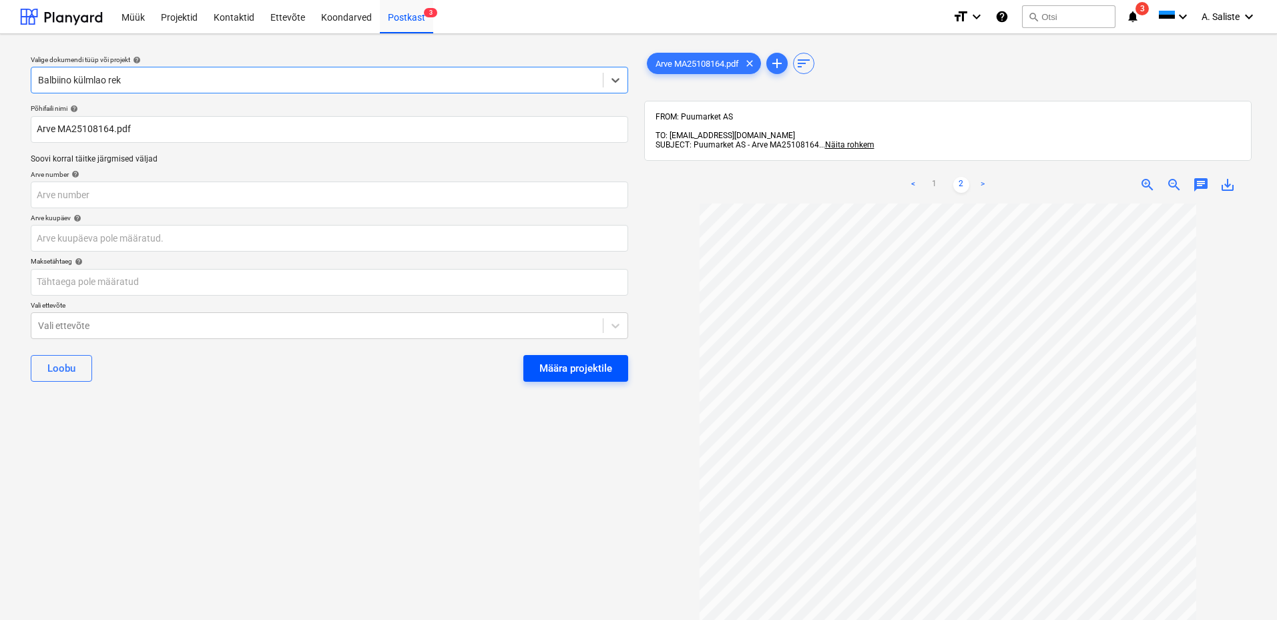
click at [551, 371] on div "Määra projektile" at bounding box center [575, 368] width 73 height 17
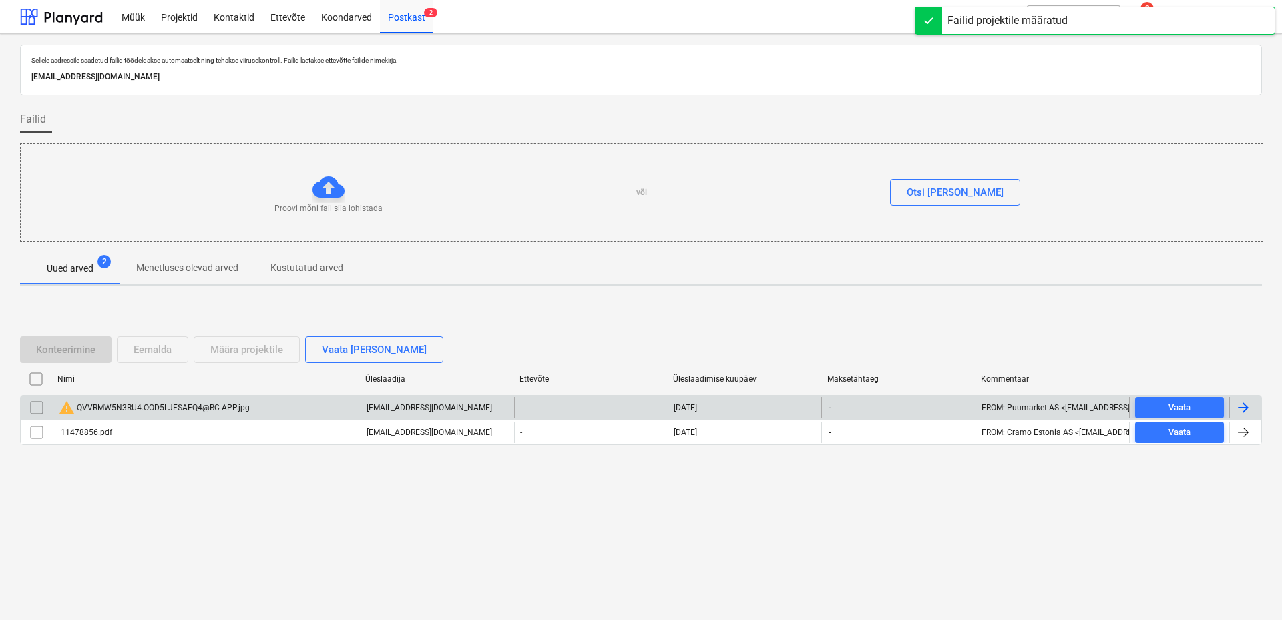
click at [39, 409] on input "checkbox" at bounding box center [36, 407] width 21 height 21
click at [141, 347] on div "Eemalda" at bounding box center [153, 349] width 38 height 17
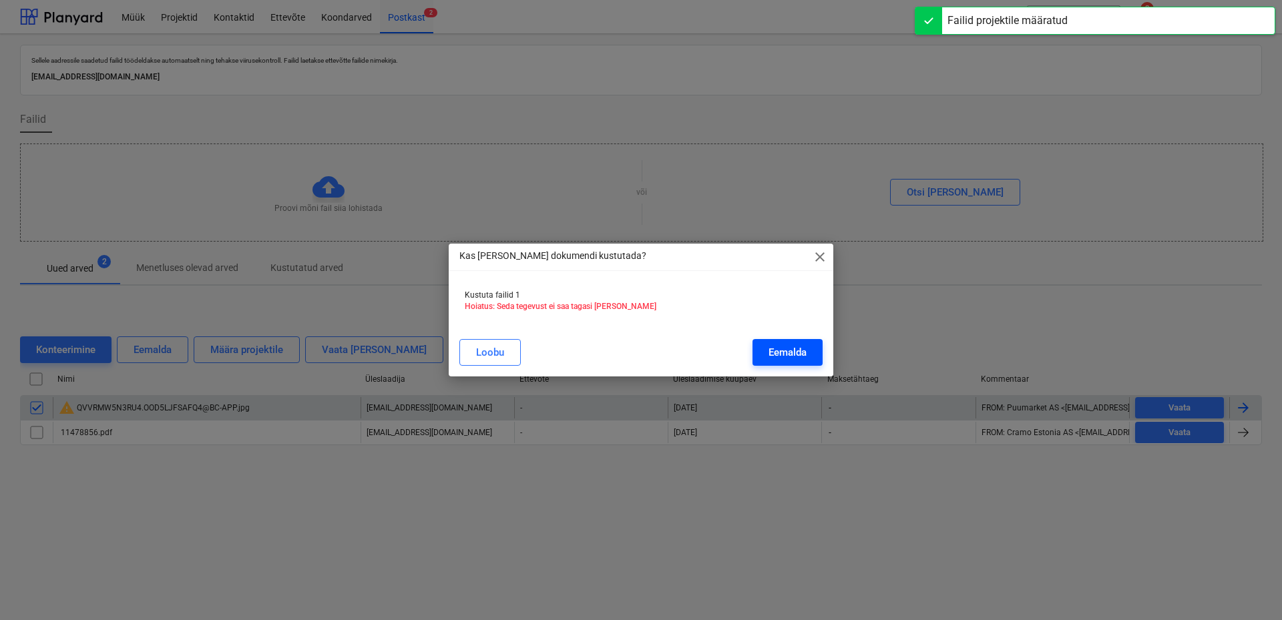
click at [792, 349] on div "Eemalda" at bounding box center [787, 352] width 38 height 17
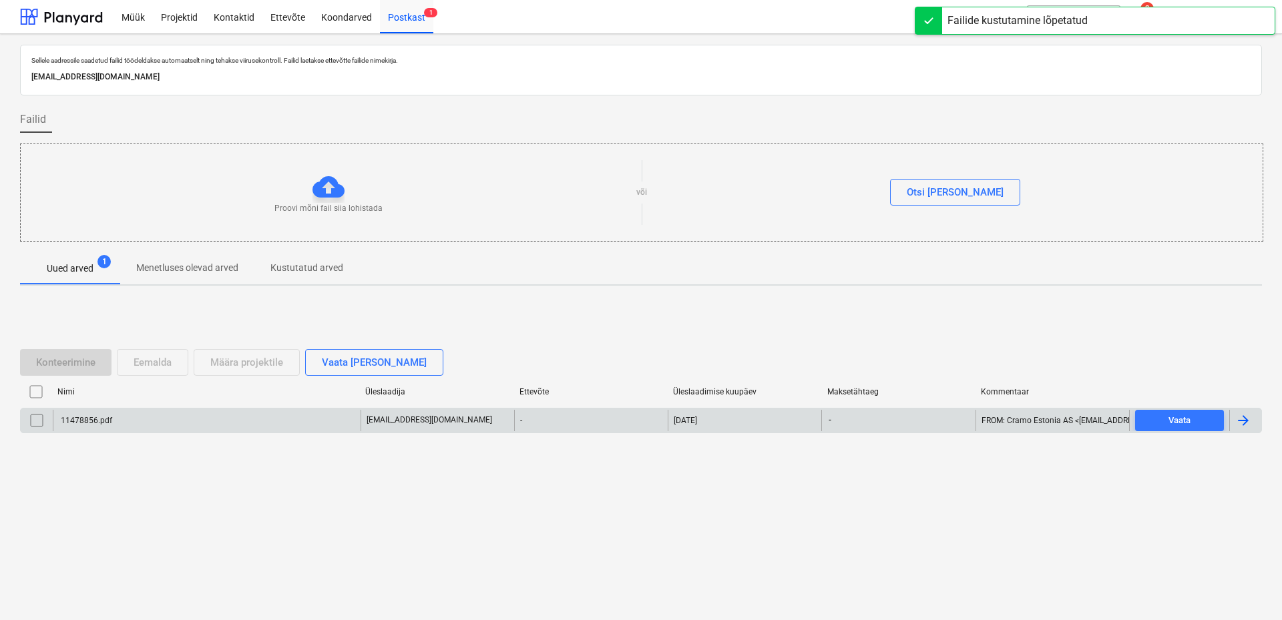
click at [194, 416] on div "11478856.pdf" at bounding box center [207, 420] width 308 height 21
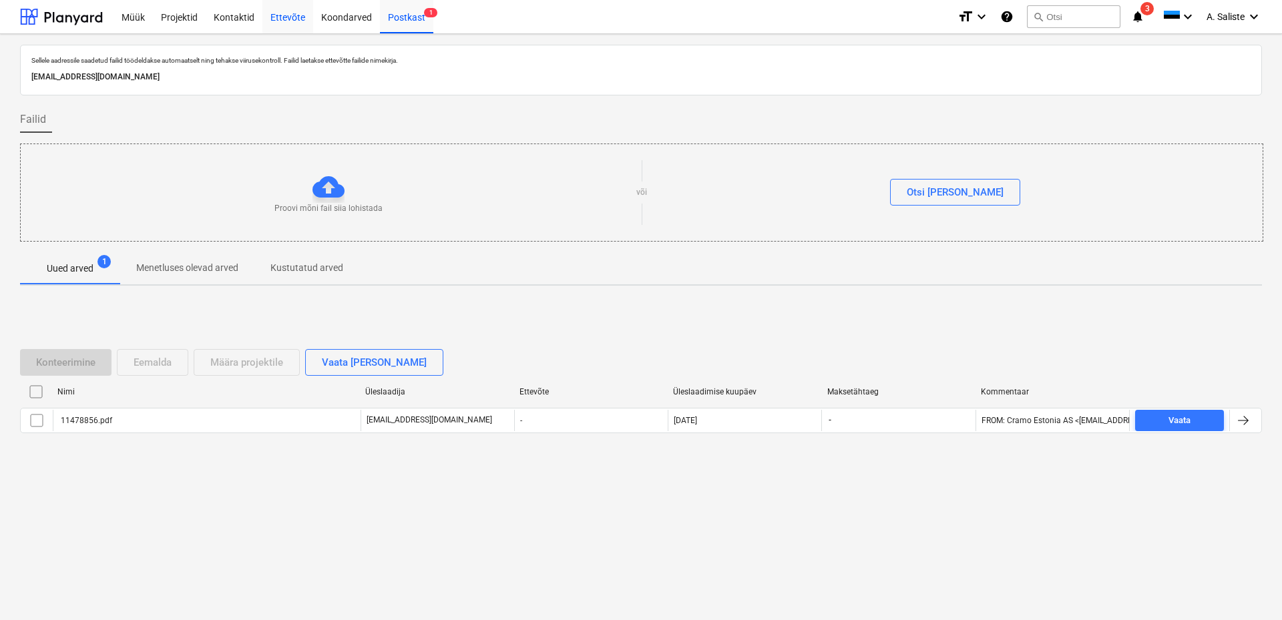
drag, startPoint x: 182, startPoint y: 19, endPoint x: 288, endPoint y: 22, distance: 106.2
click at [182, 19] on div "Projektid" at bounding box center [179, 16] width 53 height 34
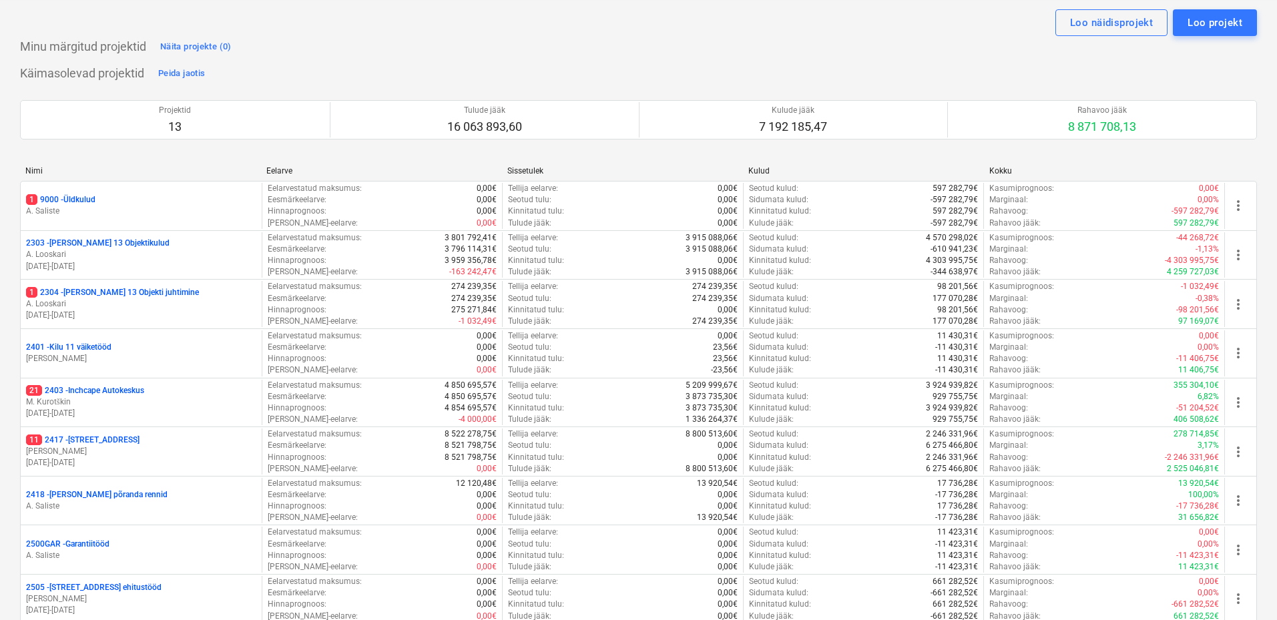
scroll to position [9, 0]
